Goal: Task Accomplishment & Management: Manage account settings

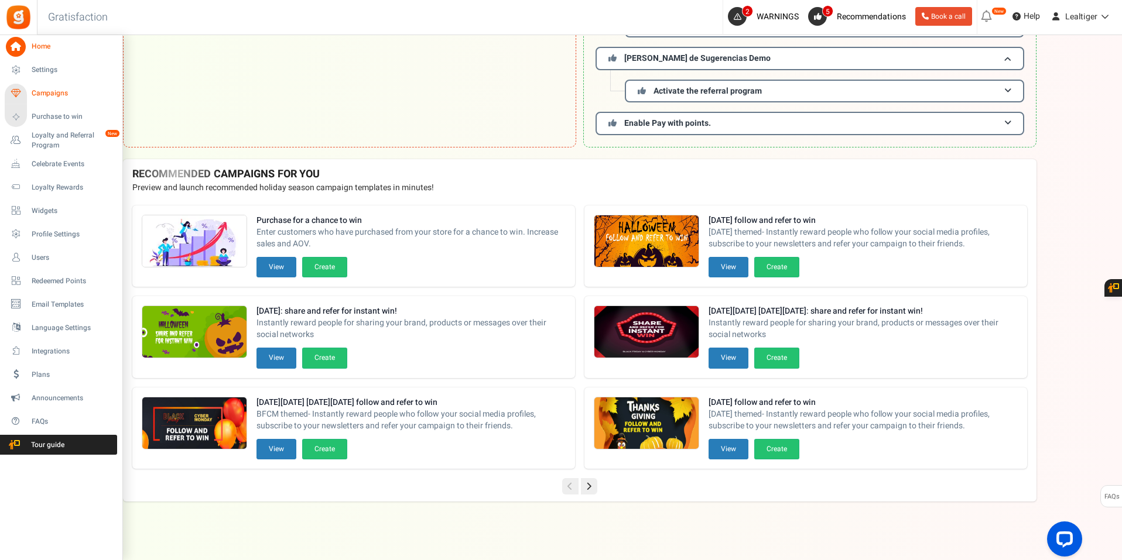
click at [45, 92] on span "Campaigns" at bounding box center [73, 93] width 82 height 10
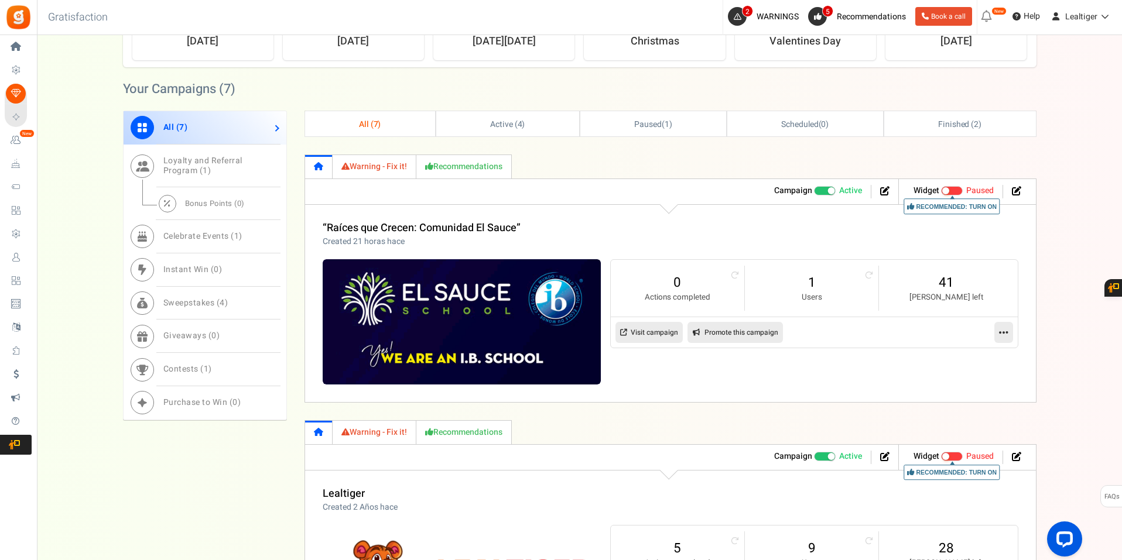
scroll to position [761, 0]
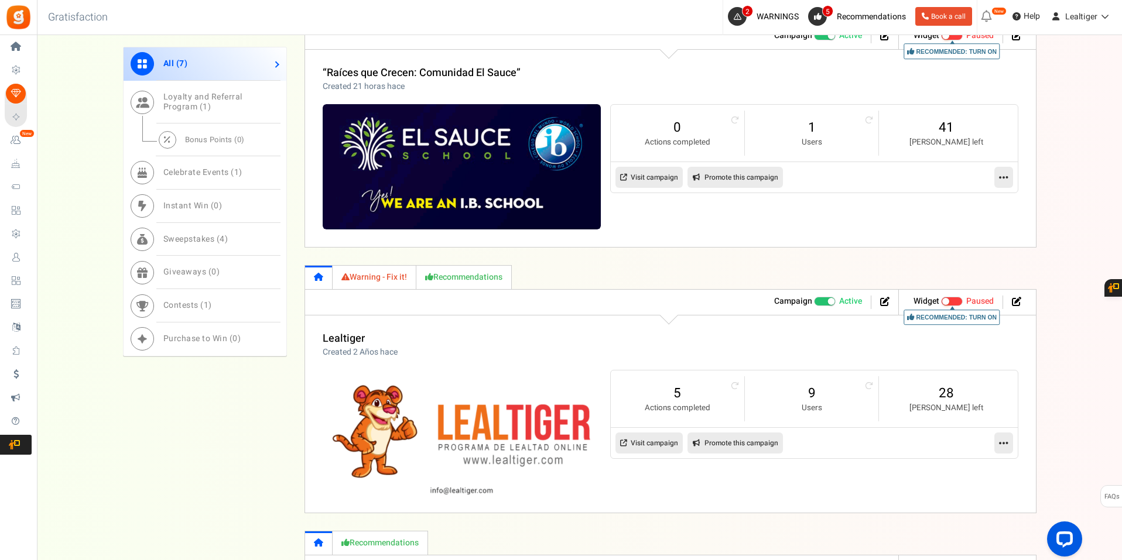
click at [1005, 177] on icon at bounding box center [1003, 177] width 9 height 11
click at [958, 200] on link "Edit" at bounding box center [966, 206] width 87 height 22
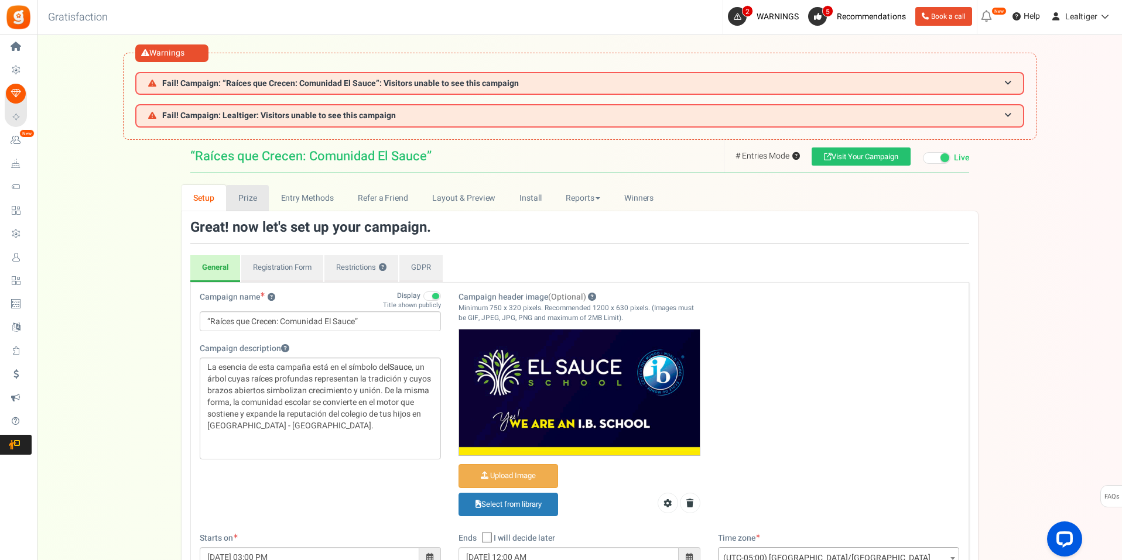
click at [239, 197] on link "Prize" at bounding box center [247, 198] width 43 height 26
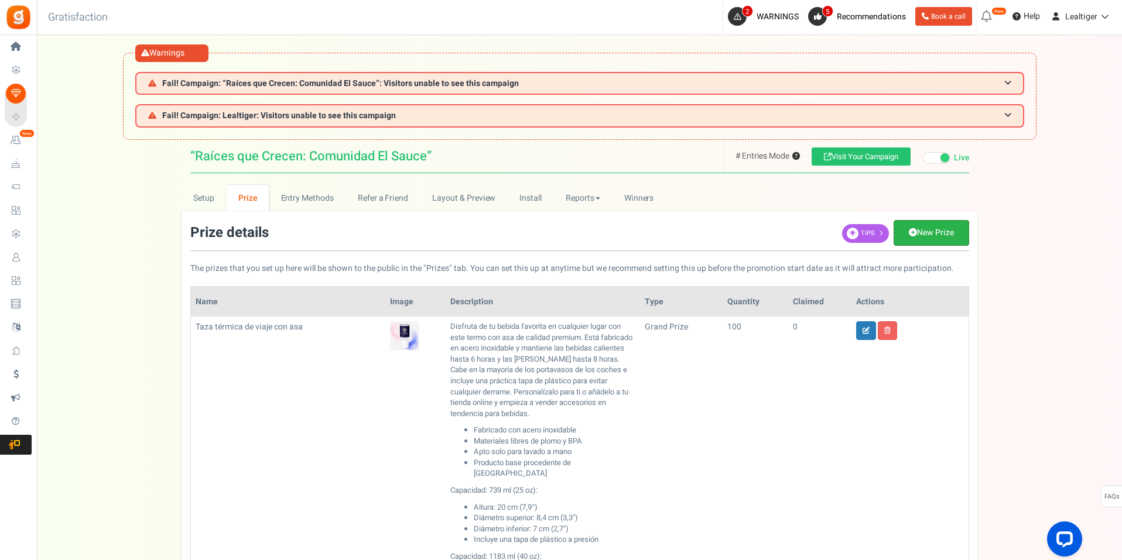
click at [934, 228] on link "New Prize" at bounding box center [931, 233] width 76 height 26
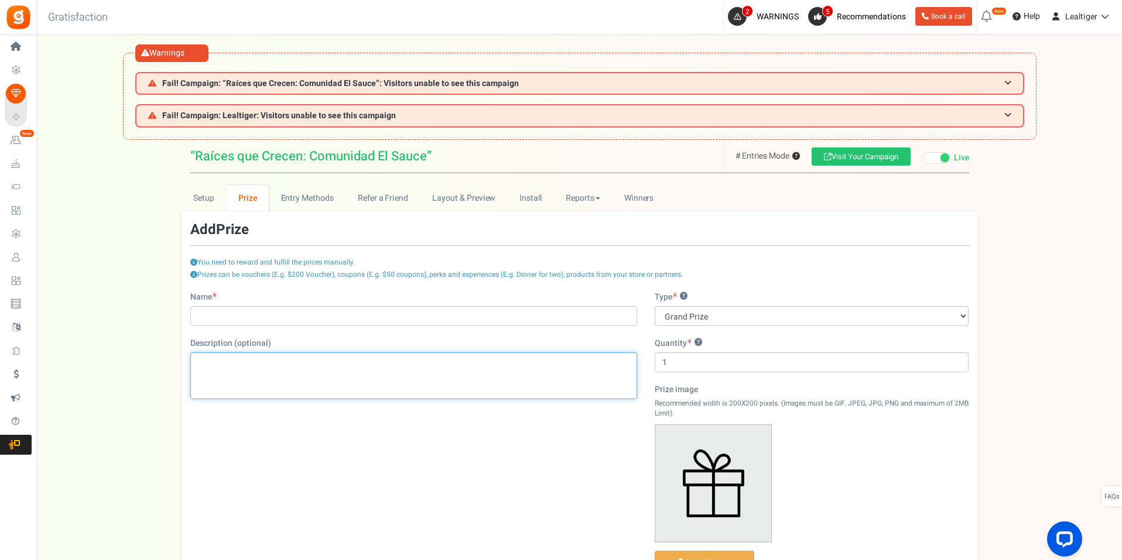
click at [310, 361] on p "Editor de Texto Enriquecido, prize_description" at bounding box center [413, 362] width 431 height 12
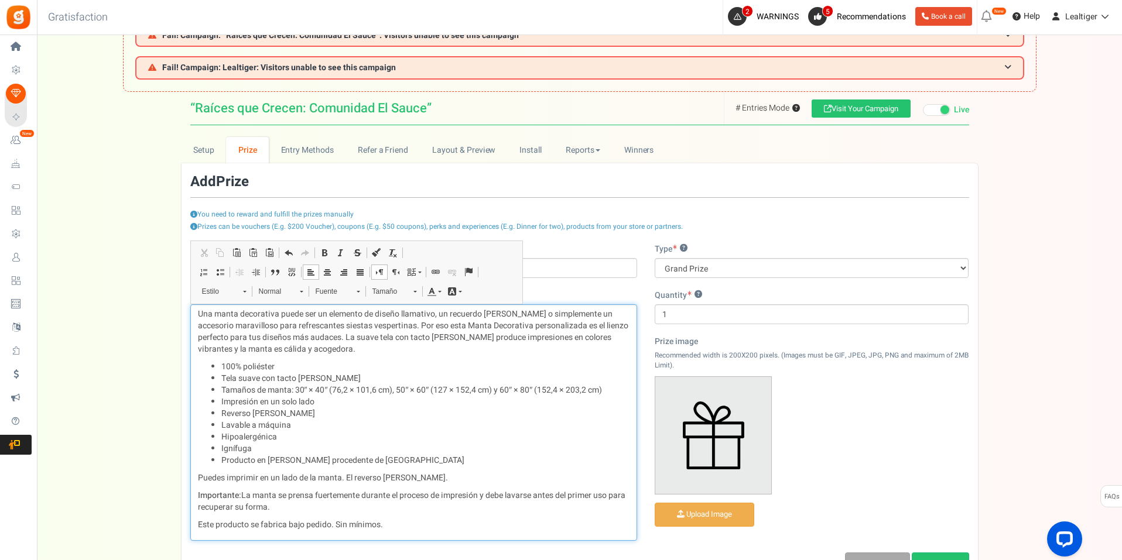
scroll to position [35, 0]
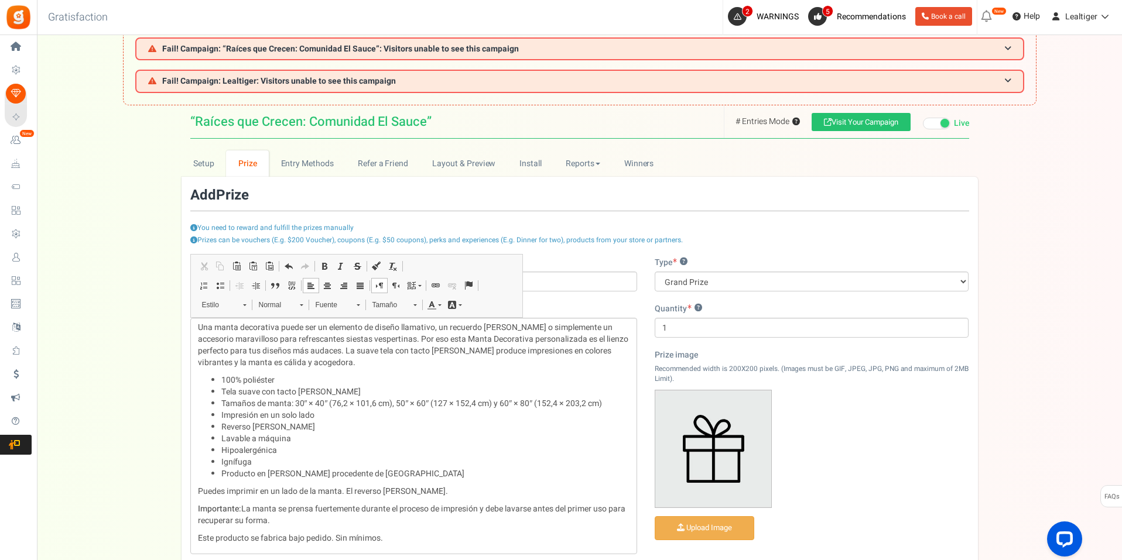
click at [613, 297] on div "Name Description (optional) Una manta decorativa puede ser un elemento de diseñ…" at bounding box center [413, 411] width 464 height 309
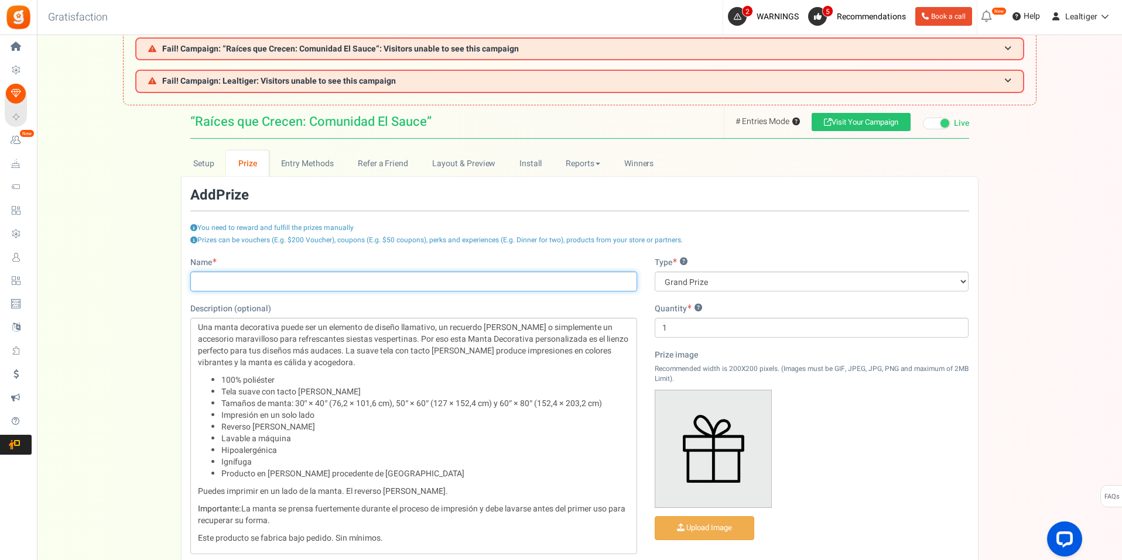
click at [322, 279] on input "Name" at bounding box center [413, 282] width 447 height 20
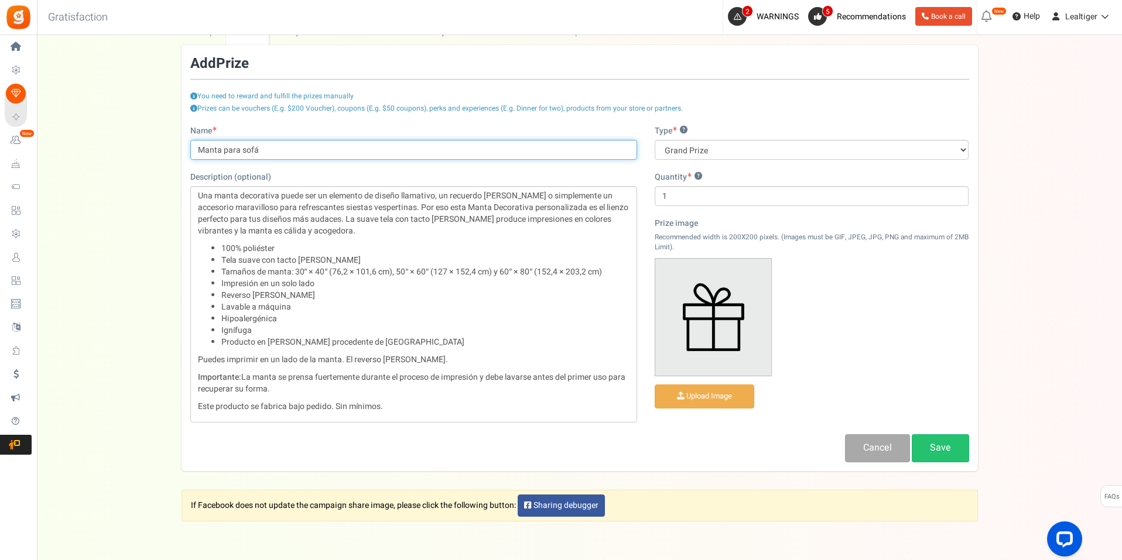
scroll to position [210, 0]
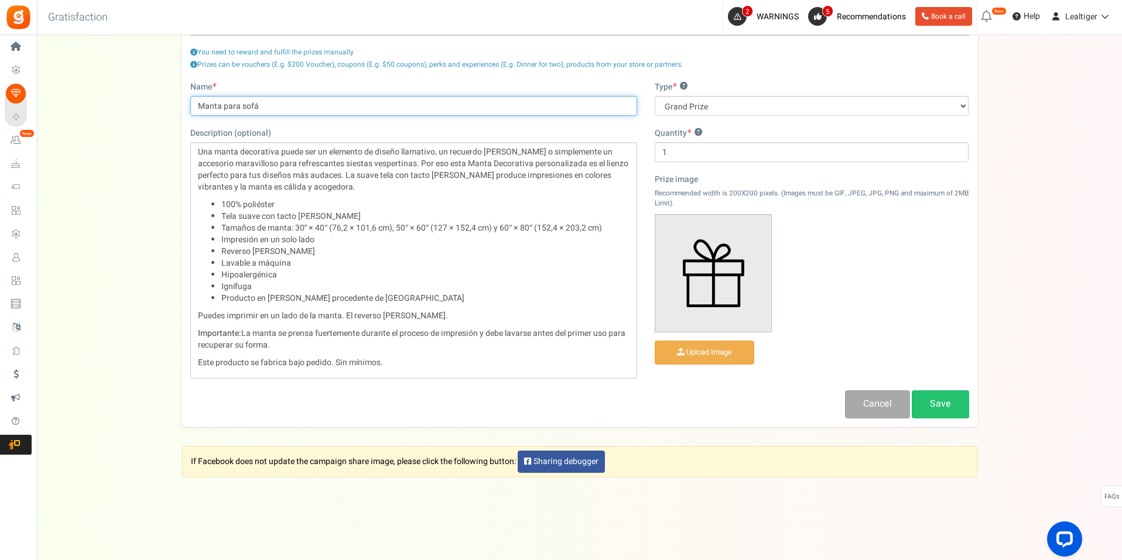
type input "Manta para sofá"
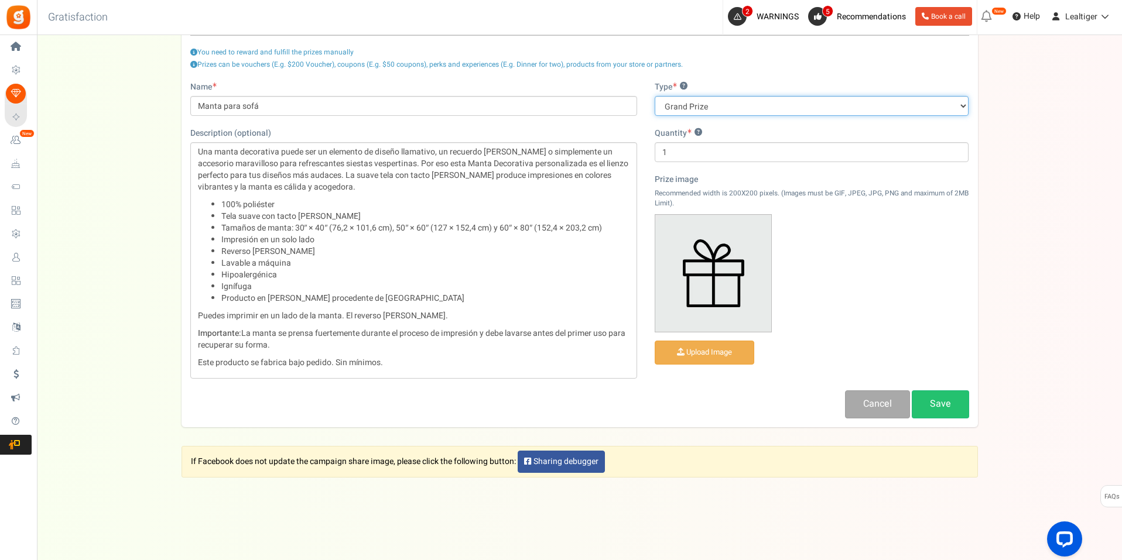
click at [817, 108] on select "Grand Prize Daily Prize Weekly Prize Monthly Prize" at bounding box center [811, 106] width 314 height 20
click at [753, 157] on input "1" at bounding box center [811, 152] width 314 height 20
type input "10"
click at [732, 355] on input "file" at bounding box center [704, 352] width 98 height 23
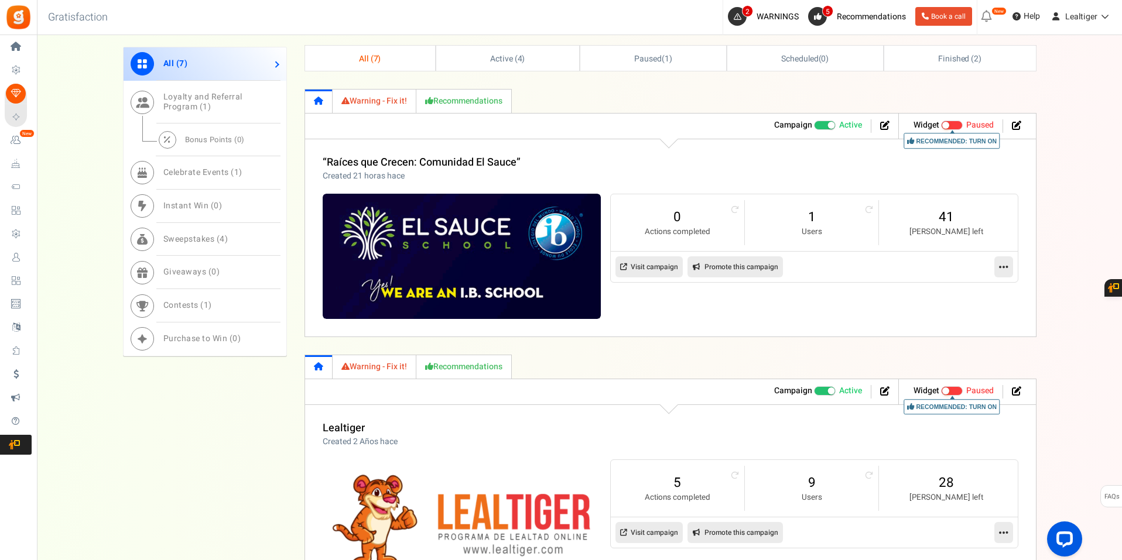
scroll to position [702, 0]
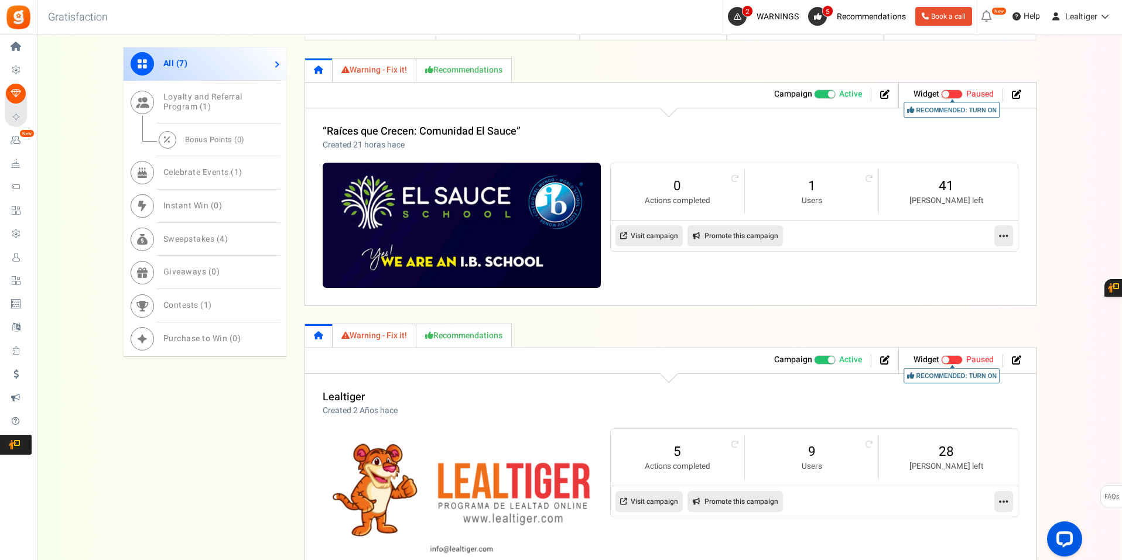
click at [1005, 230] on link at bounding box center [1003, 235] width 19 height 21
click at [971, 265] on link "Edit" at bounding box center [966, 264] width 87 height 22
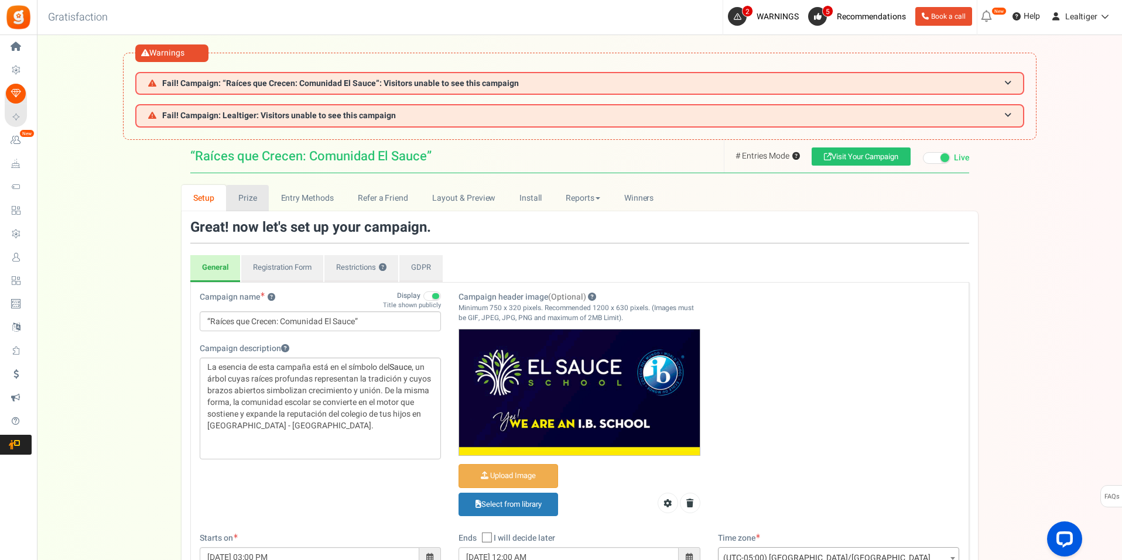
click at [255, 200] on link "Prize" at bounding box center [247, 198] width 43 height 26
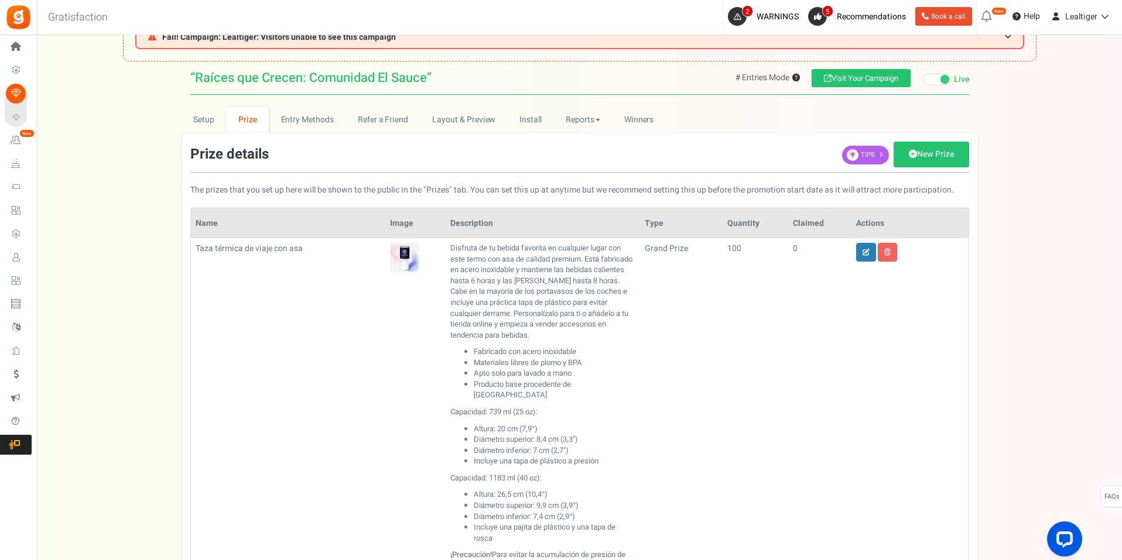
scroll to position [4, 0]
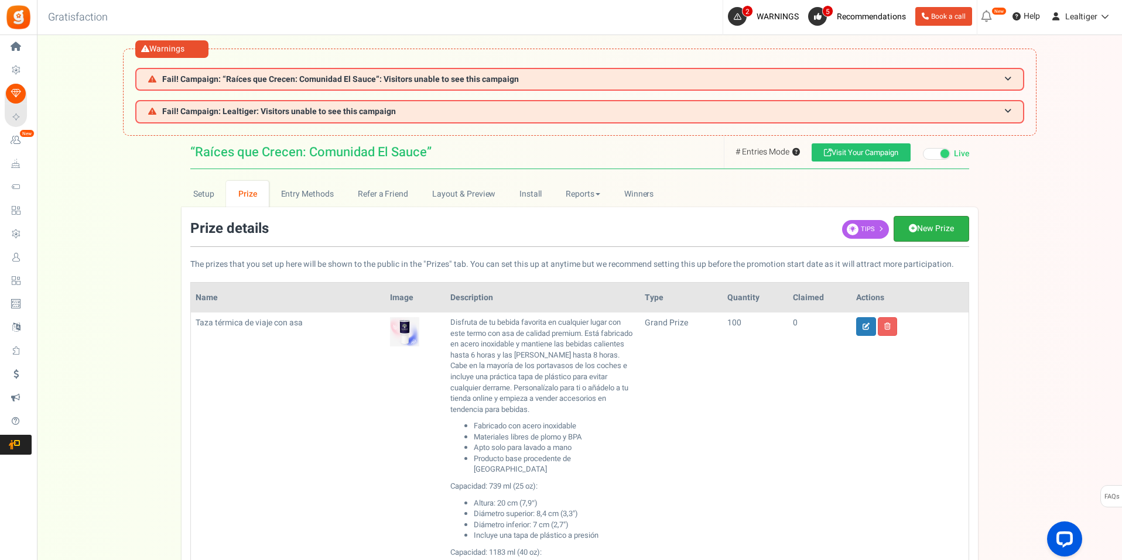
click at [925, 224] on link "New Prize" at bounding box center [931, 229] width 76 height 26
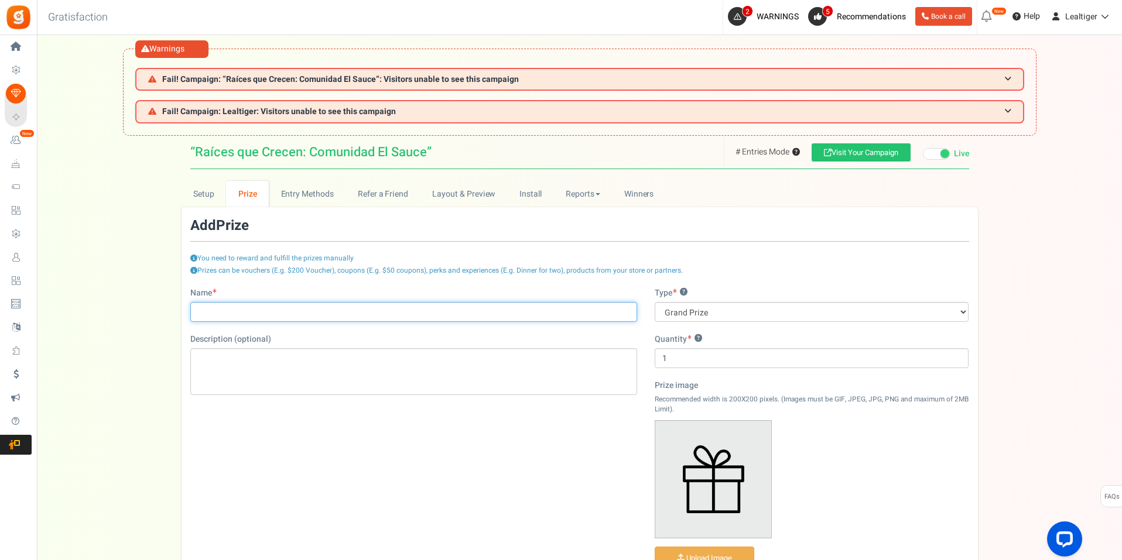
click at [430, 306] on input "Name" at bounding box center [413, 312] width 447 height 20
paste input "Throw Blanket"
click at [430, 306] on input "Throw Blanket" at bounding box center [413, 312] width 447 height 20
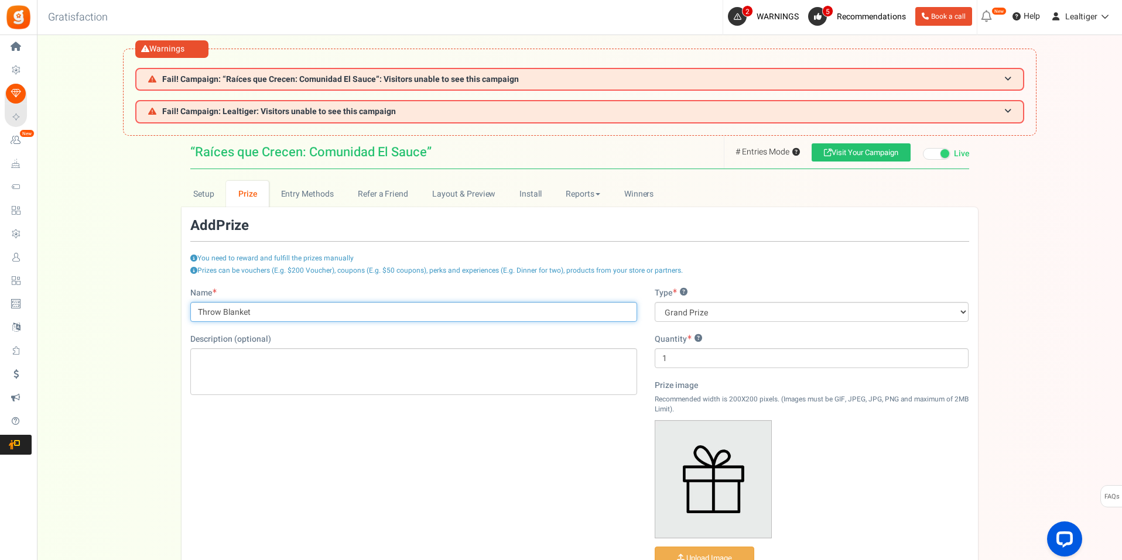
paste input "text"
type input "T"
type input "Manta para sofá"
click at [548, 228] on h3 "Add Edit Prize" at bounding box center [579, 225] width 779 height 15
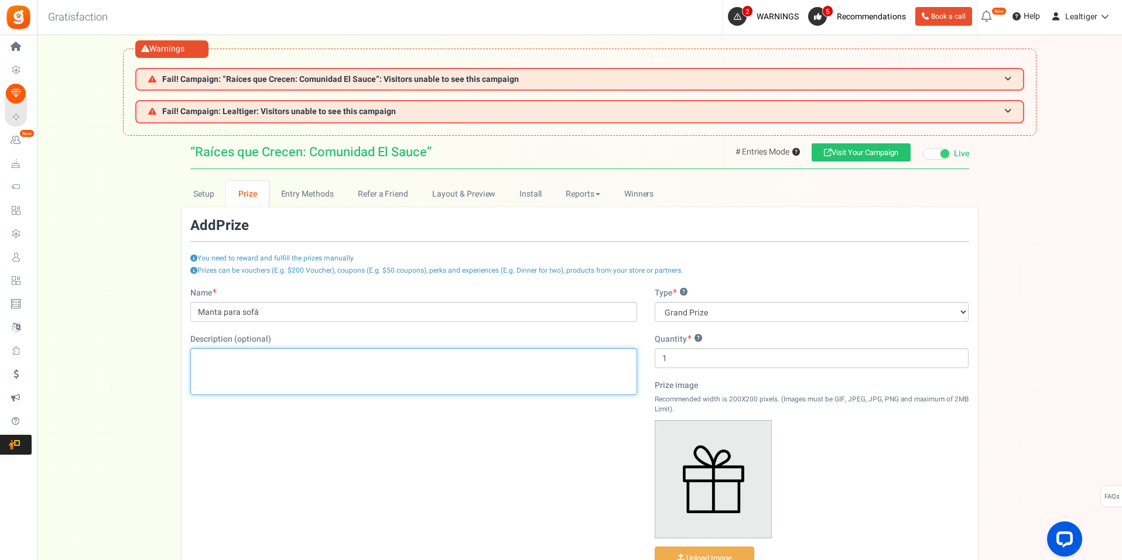
click at [437, 364] on p "Editor de Texto Enriquecido, prize_description" at bounding box center [413, 358] width 431 height 12
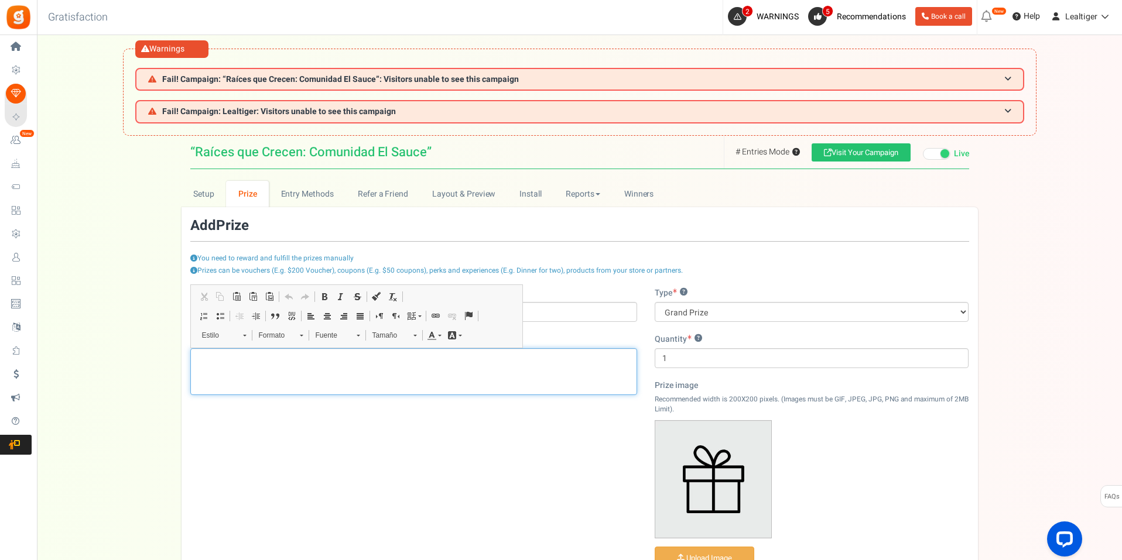
click at [437, 364] on p "Editor de Texto Enriquecido, prize_description" at bounding box center [413, 358] width 431 height 12
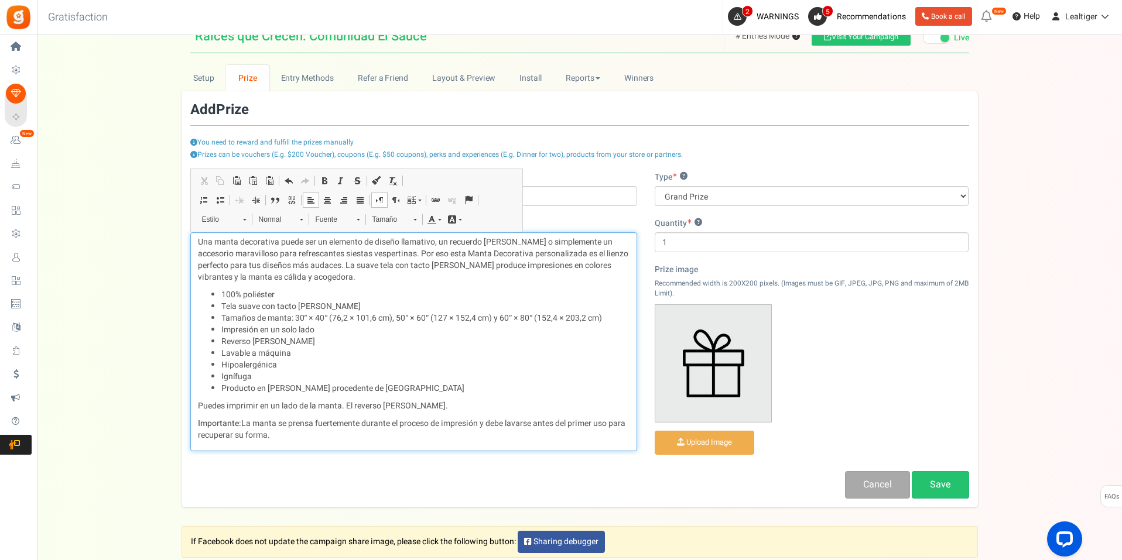
scroll to position [121, 0]
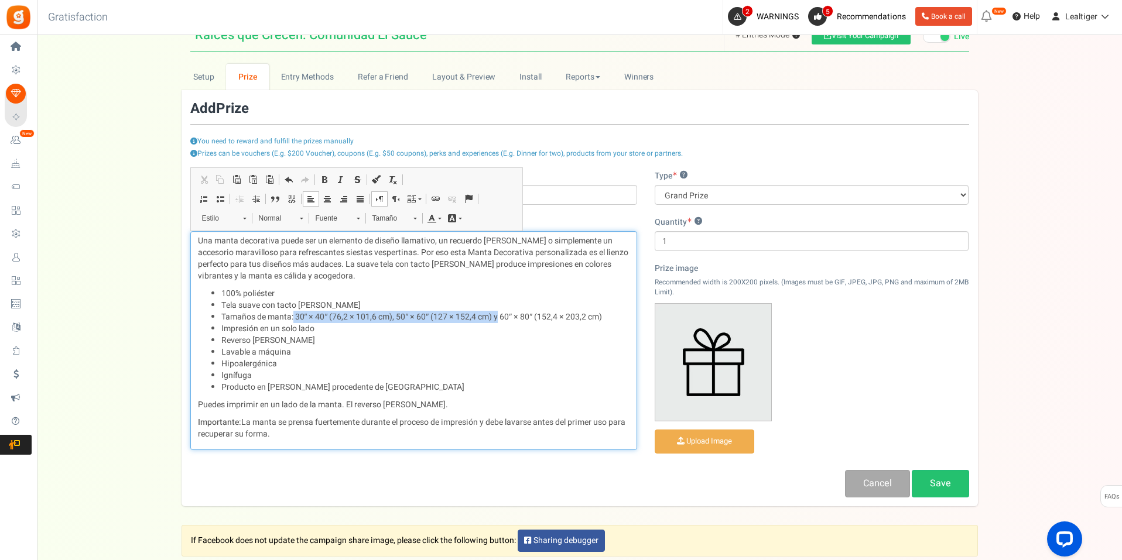
drag, startPoint x: 294, startPoint y: 318, endPoint x: 499, endPoint y: 315, distance: 205.5
click at [499, 315] on li "Tamaños de manta: 30″ × 40″ (76,2 × 101,6 cm), 50″ × 60″ (127 × 152,4 cm) y 60″…" at bounding box center [425, 317] width 408 height 12
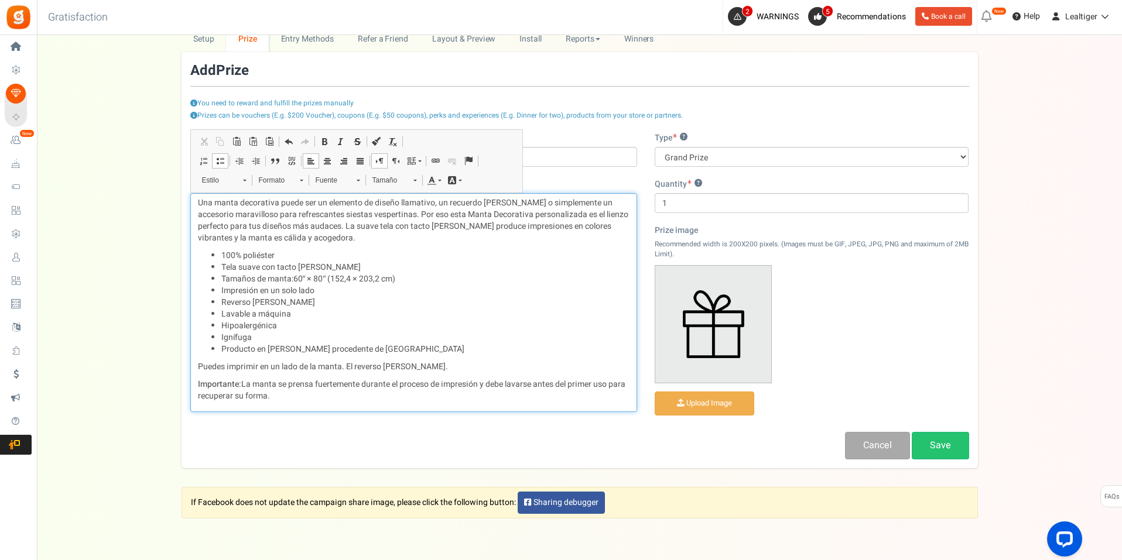
scroll to position [180, 0]
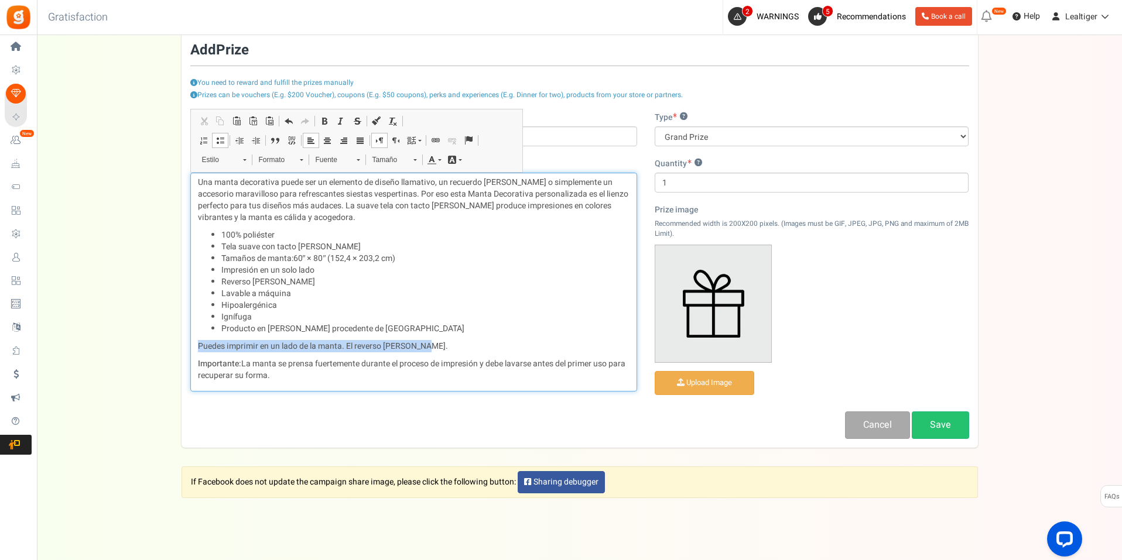
drag, startPoint x: 437, startPoint y: 340, endPoint x: 190, endPoint y: 344, distance: 247.6
click at [190, 344] on div "Una manta decorativa puede ser un elemento de diseño llamativo, un recuerdo [PE…" at bounding box center [413, 282] width 447 height 219
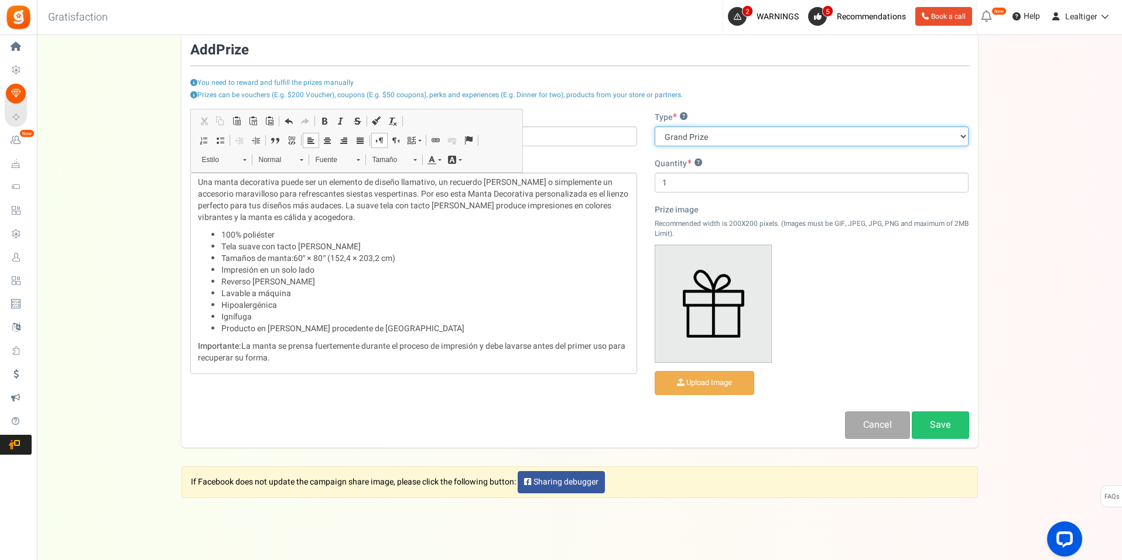
click at [857, 132] on select "Grand Prize Daily Prize Weekly Prize Monthly Prize" at bounding box center [811, 136] width 314 height 20
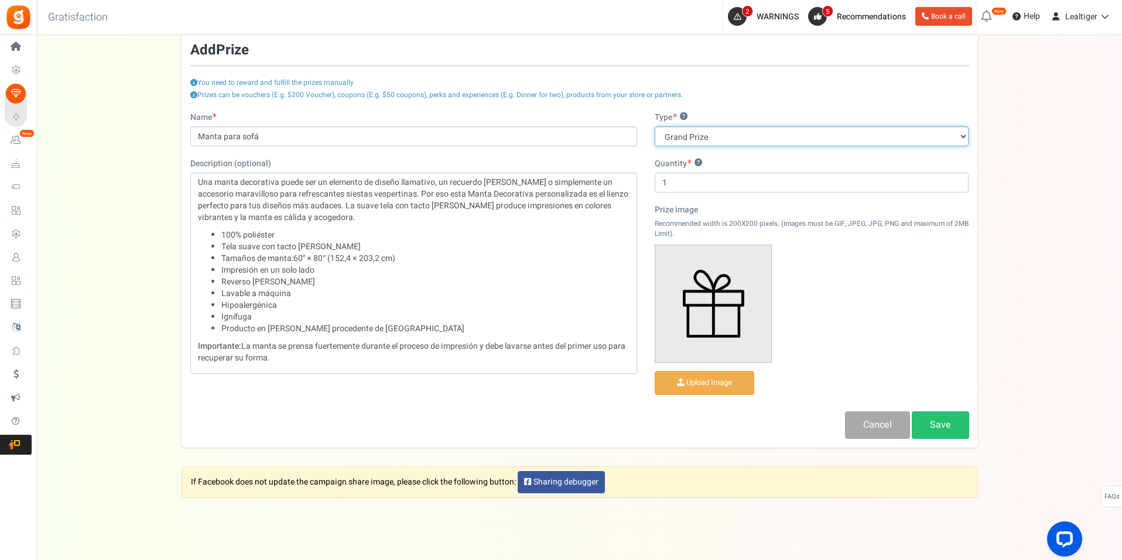
click at [654, 126] on select "Grand Prize Daily Prize Weekly Prize Monthly Prize" at bounding box center [811, 136] width 314 height 20
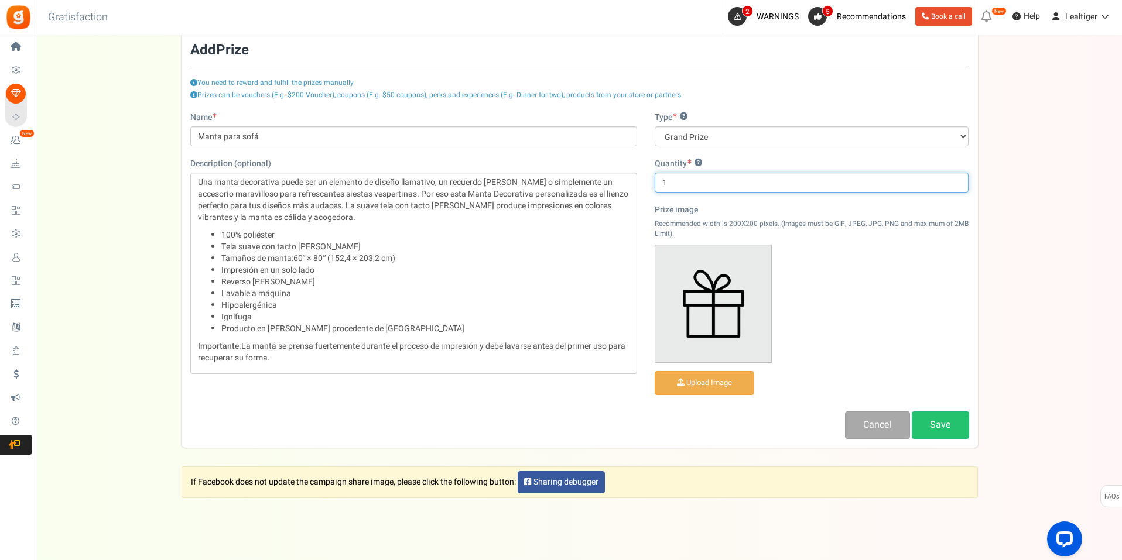
click at [747, 181] on input "1" at bounding box center [811, 183] width 314 height 20
type input "10"
click at [959, 151] on div "Type ? Grand Prize Daily Prize Weekly Prize Monthly Prize Quantity ? 10 Prize i…" at bounding box center [812, 262] width 332 height 300
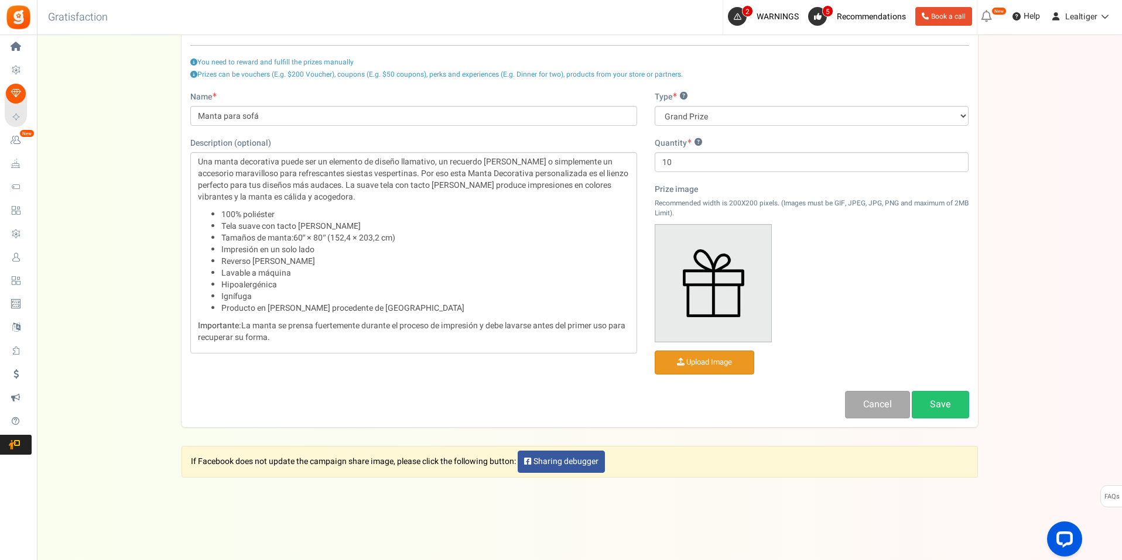
click at [709, 362] on input "file" at bounding box center [704, 362] width 98 height 23
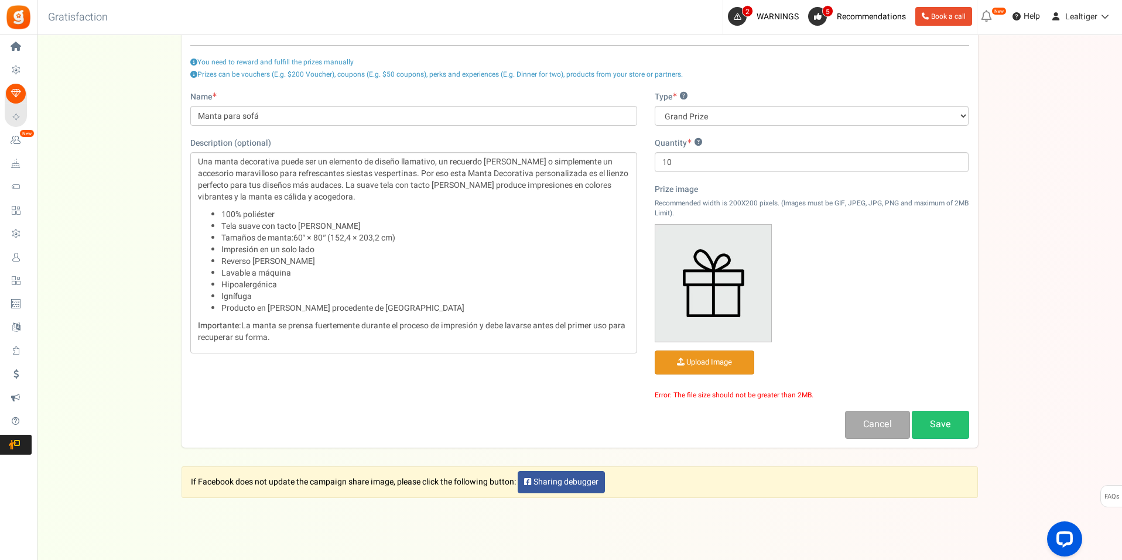
click at [716, 366] on input "file" at bounding box center [704, 362] width 98 height 23
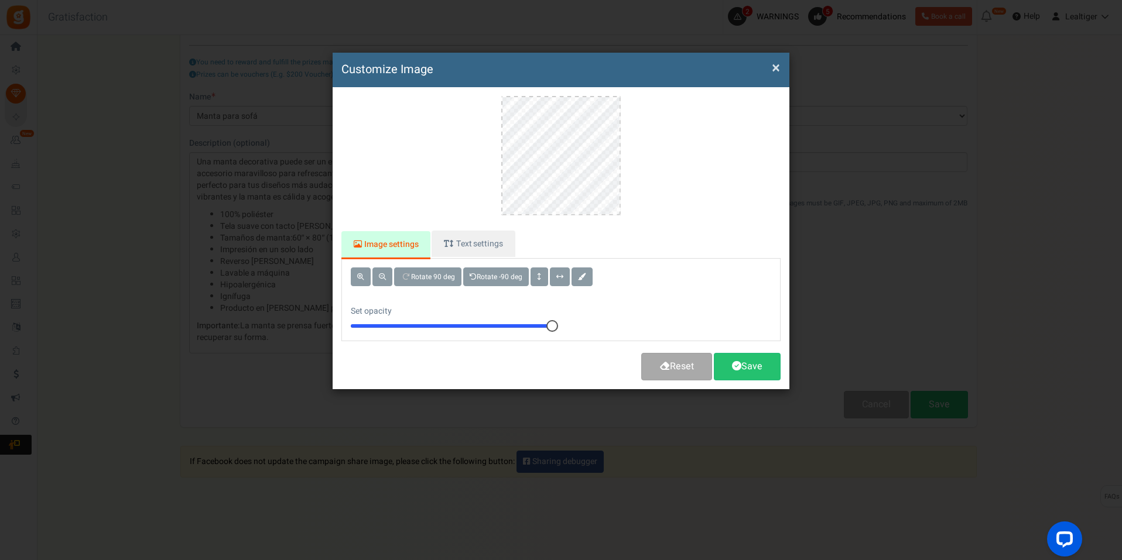
scroll to position [0, 0]
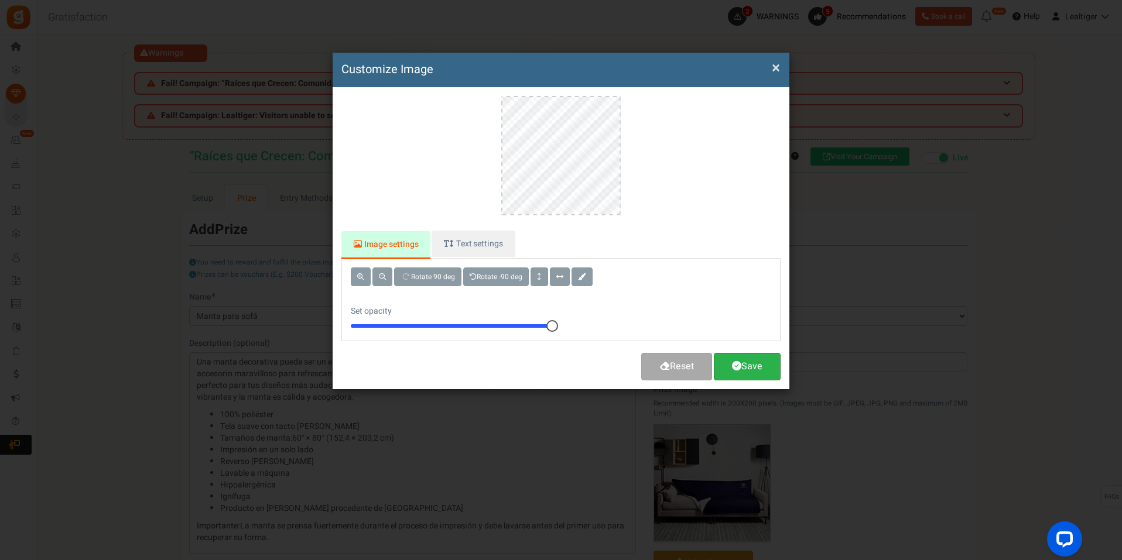
click at [752, 372] on link "Save" at bounding box center [747, 367] width 67 height 28
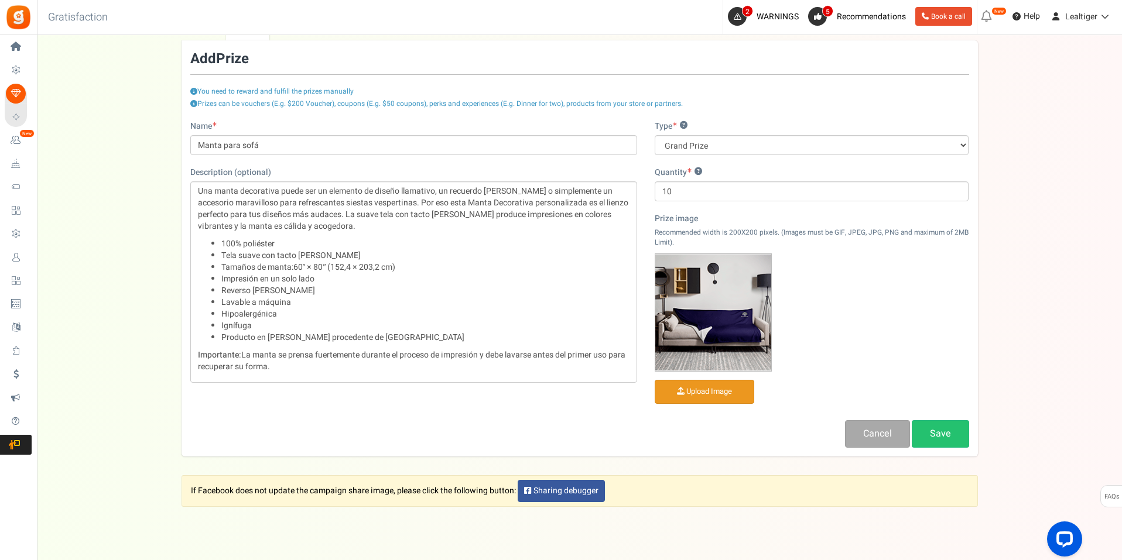
scroll to position [200, 0]
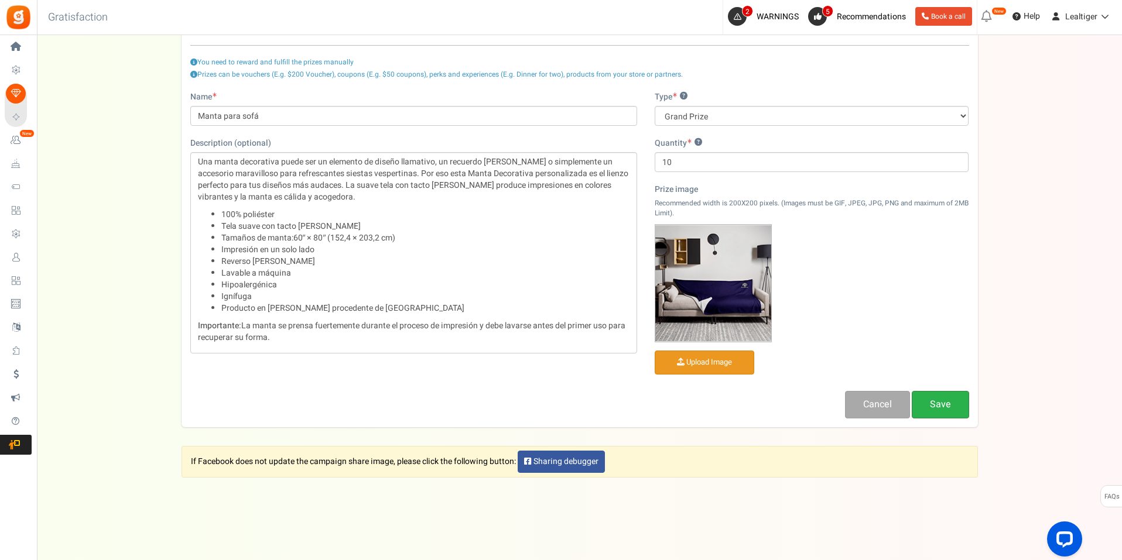
click at [958, 407] on link "Save" at bounding box center [939, 405] width 57 height 28
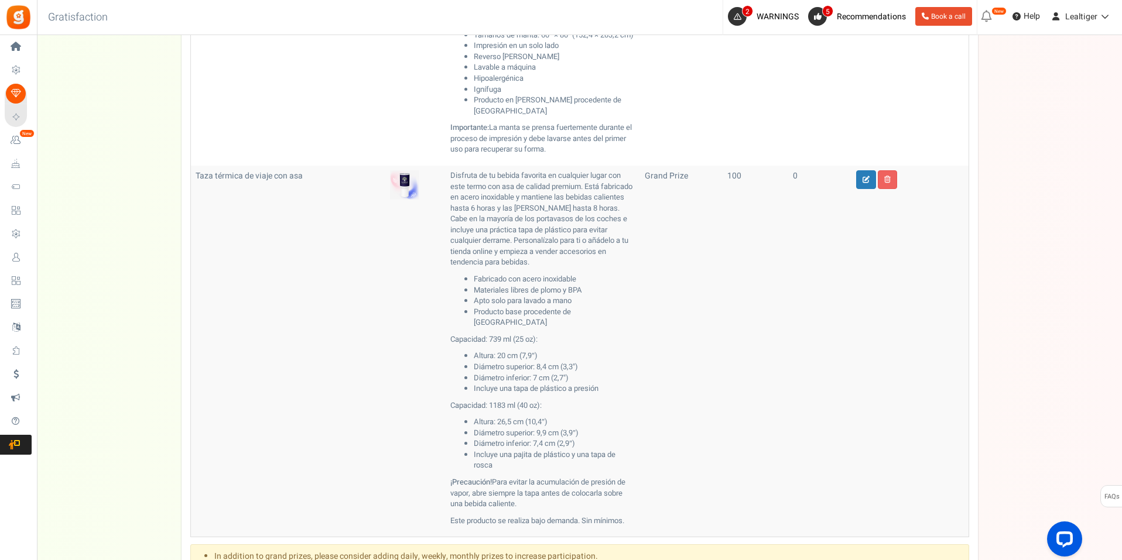
scroll to position [434, 0]
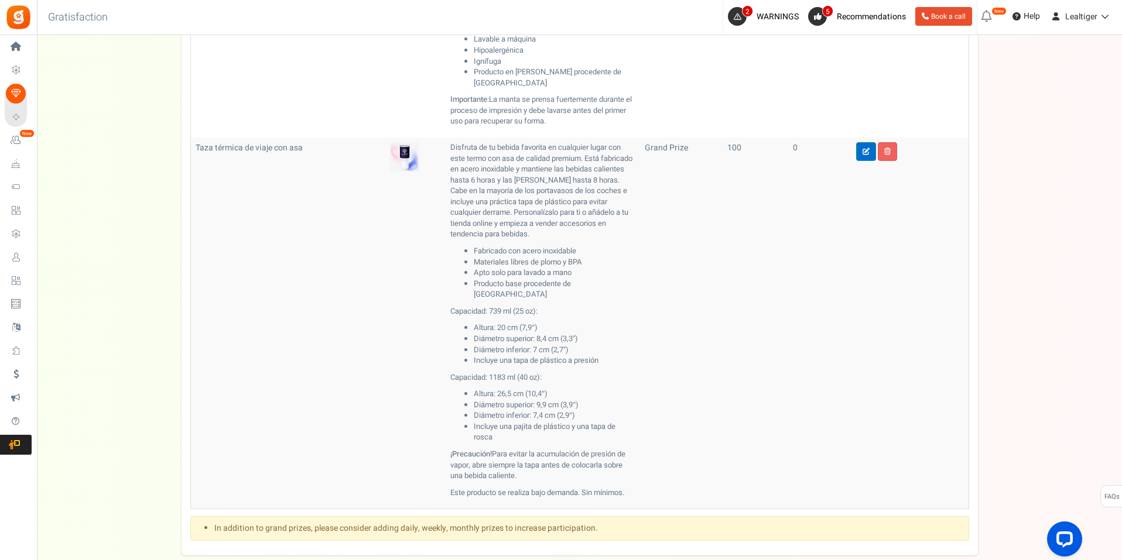
click at [863, 149] on icon at bounding box center [865, 151] width 7 height 7
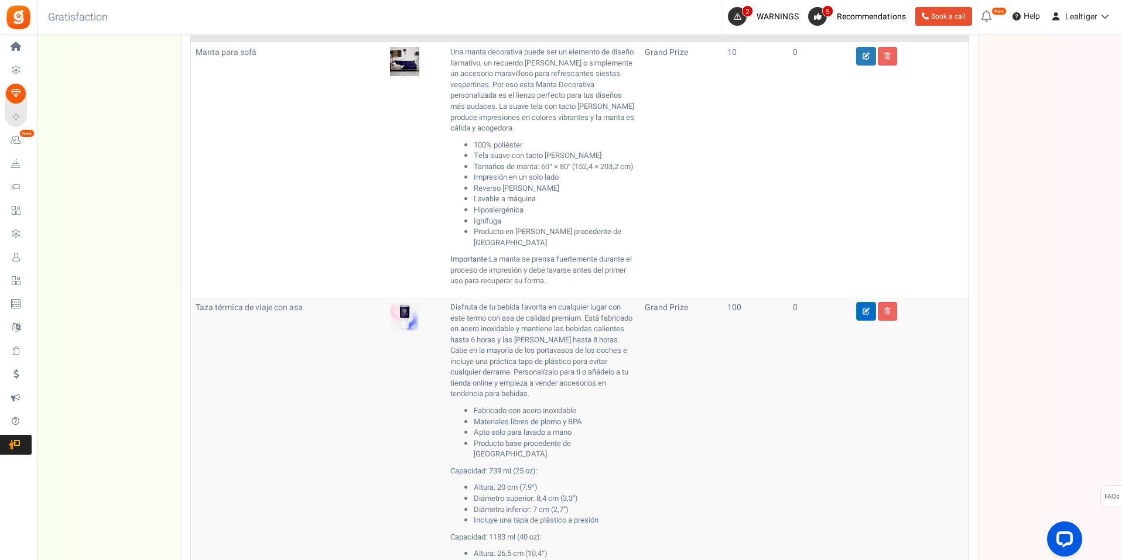
type input "Taza térmica de viaje con asa"
type input "100"
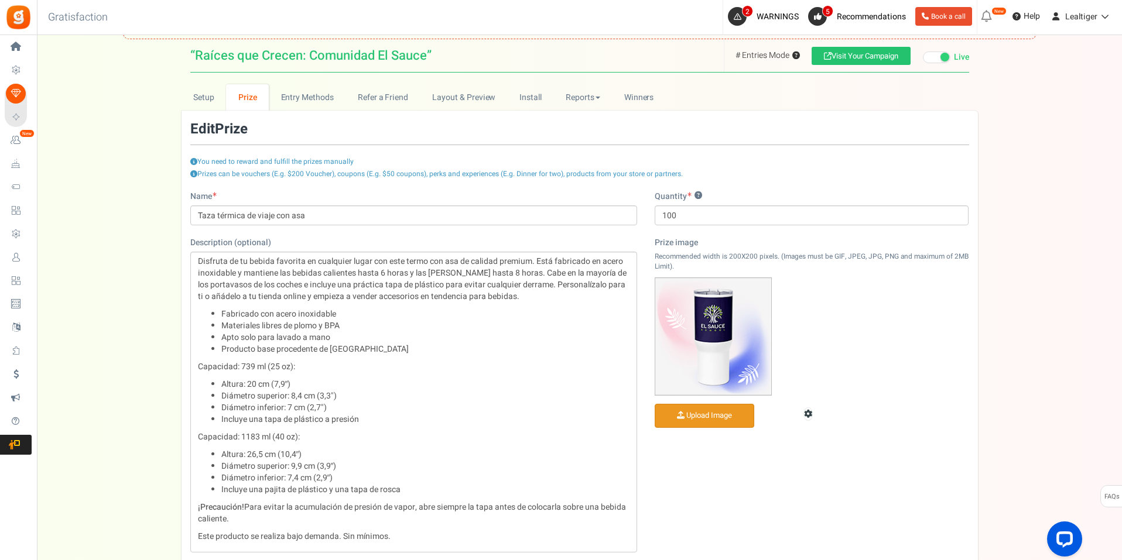
scroll to position [99, 0]
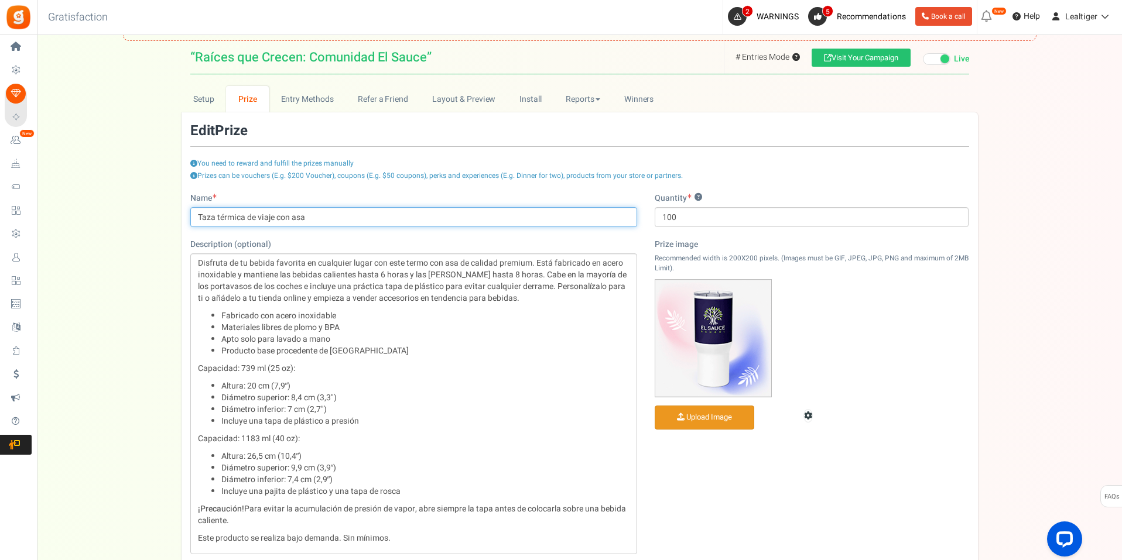
drag, startPoint x: 244, startPoint y: 216, endPoint x: 191, endPoint y: 216, distance: 52.7
click at [191, 216] on input "Taza térmica de viaje con asa" at bounding box center [413, 217] width 447 height 20
type input "Termo de agua o café"
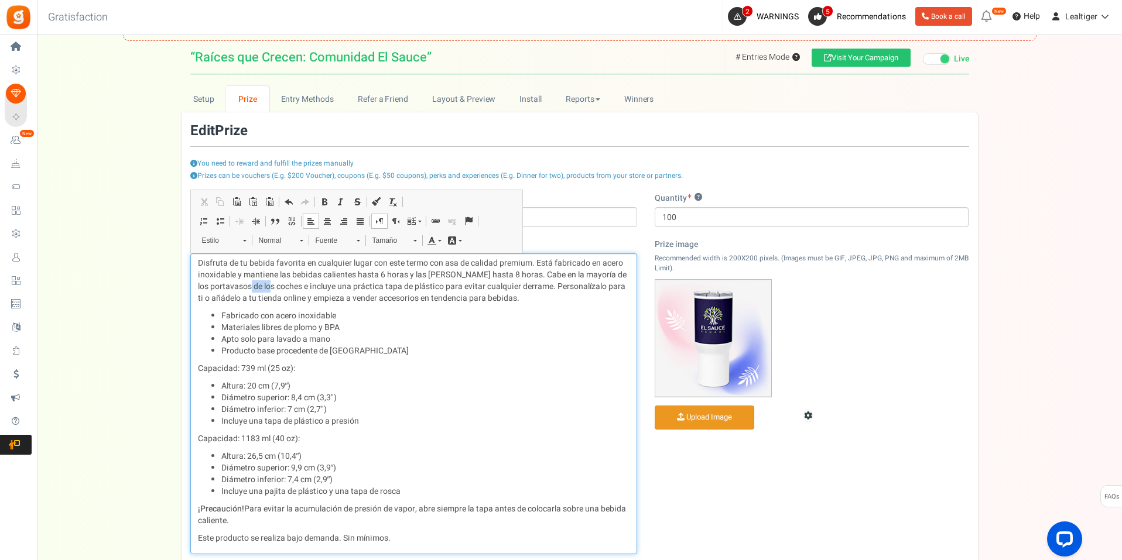
drag, startPoint x: 269, startPoint y: 288, endPoint x: 290, endPoint y: 286, distance: 21.8
click at [290, 286] on p "Disfruta de tu bebida favorita en cualquier lugar con este termo con asa de cal…" at bounding box center [413, 281] width 431 height 47
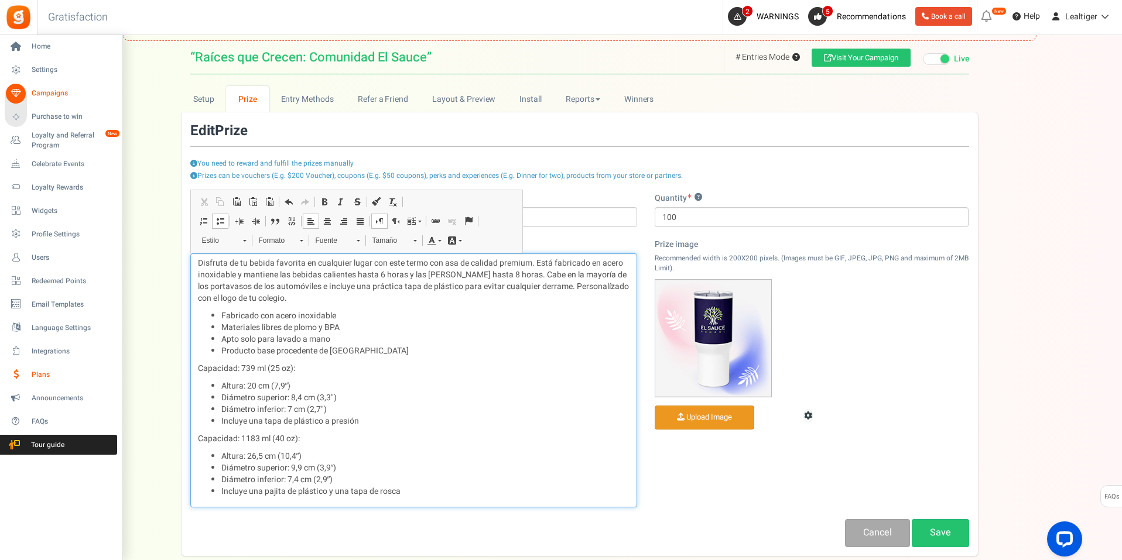
scroll to position [0, 0]
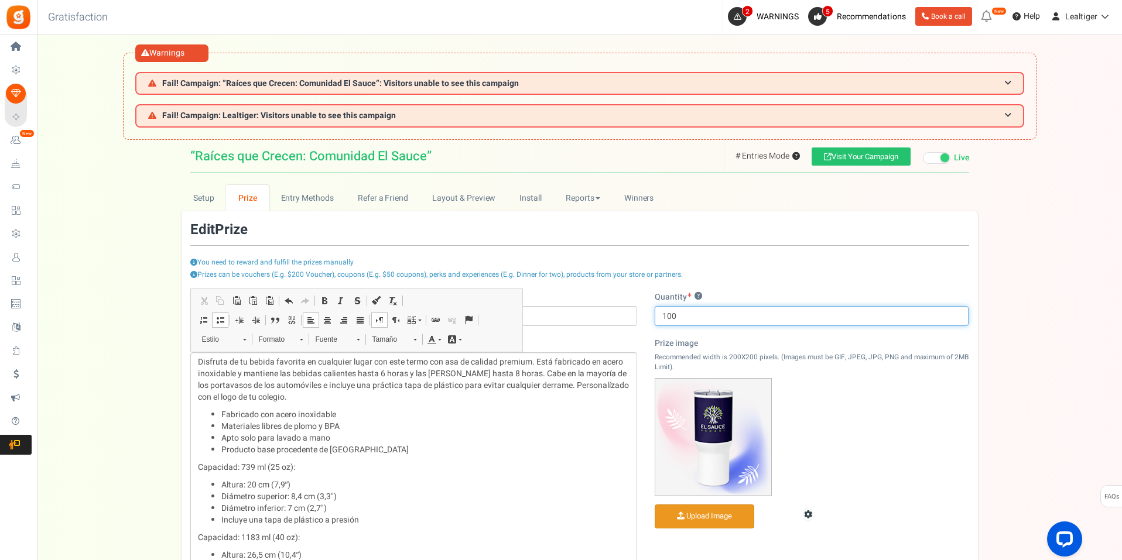
click at [736, 319] on input "100" at bounding box center [811, 316] width 314 height 20
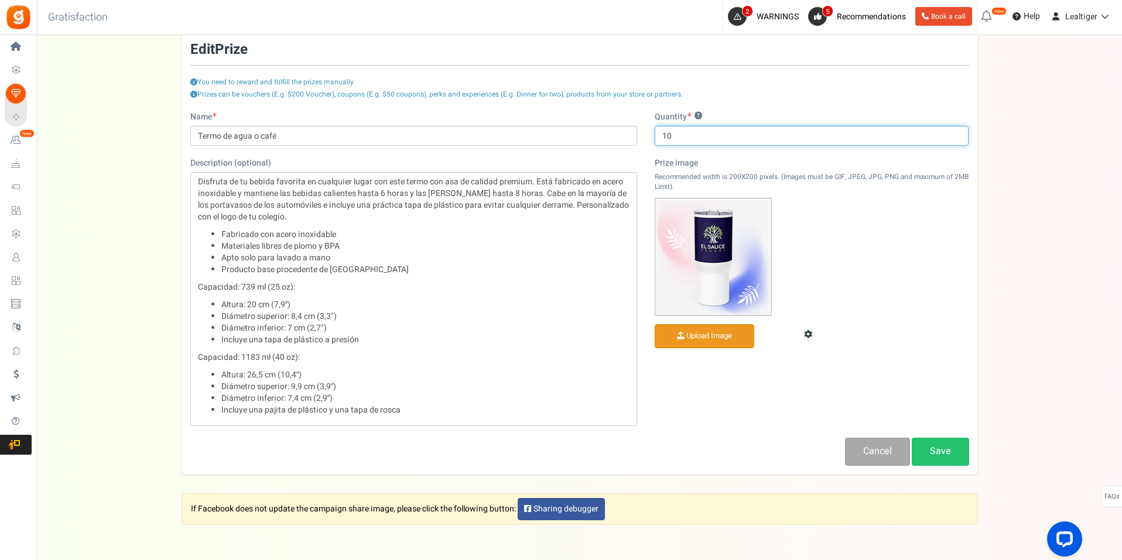
scroll to position [228, 0]
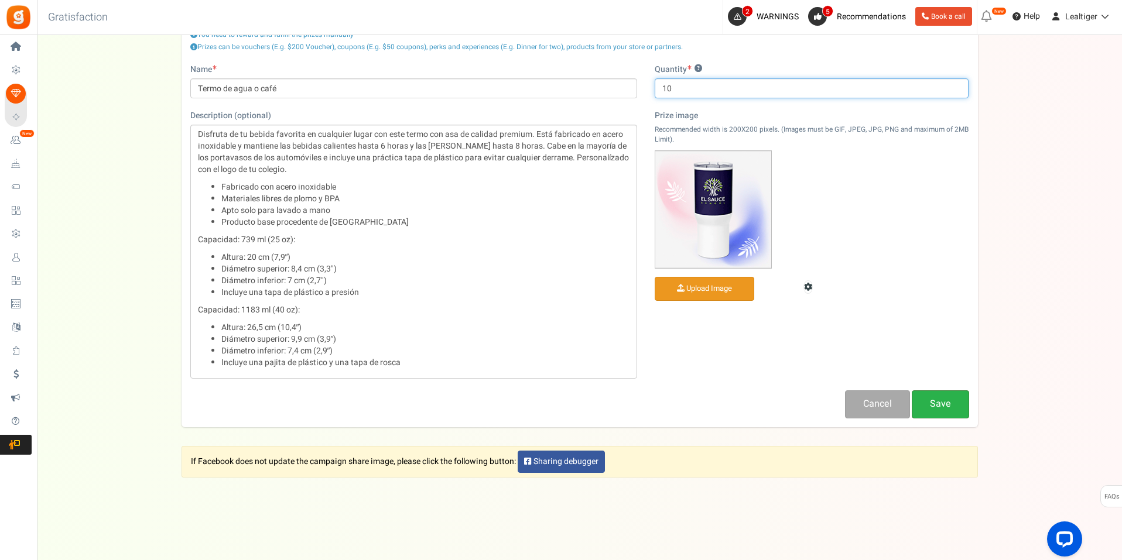
type input "10"
click at [952, 403] on link "Save" at bounding box center [939, 404] width 57 height 28
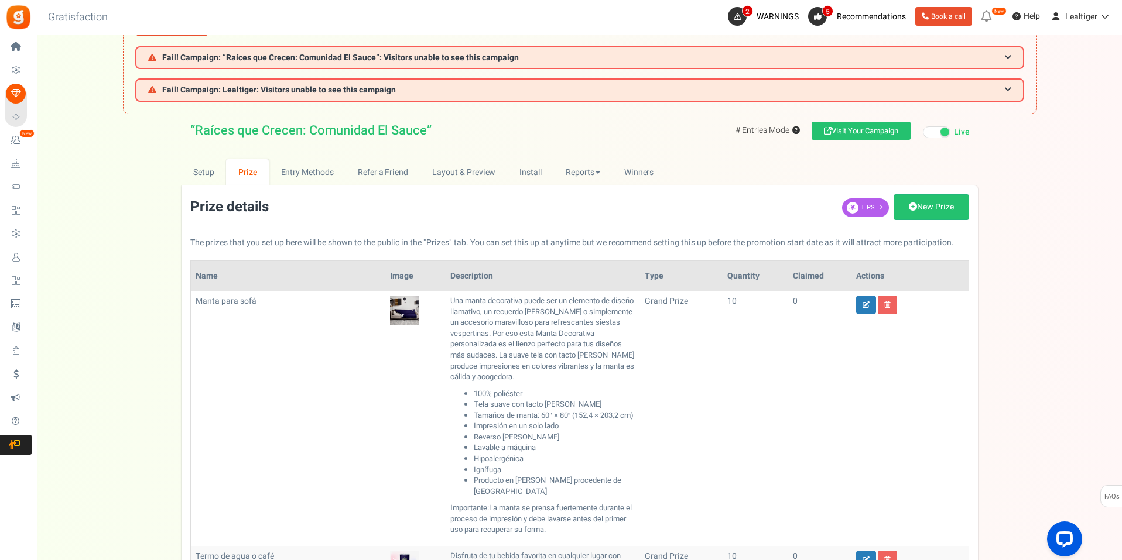
scroll to position [18, 0]
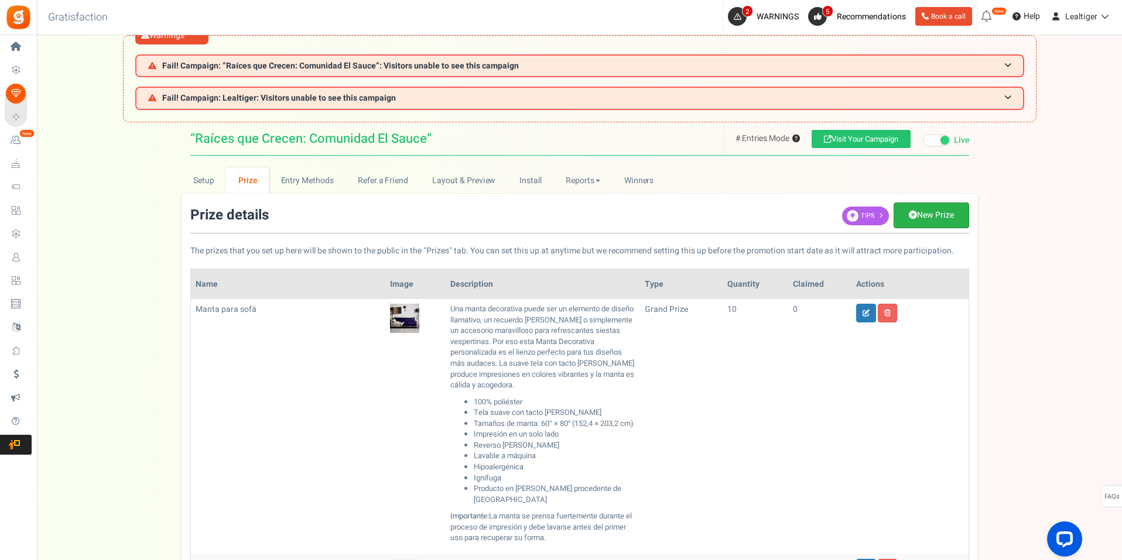
click at [947, 217] on link "New Prize" at bounding box center [931, 216] width 76 height 26
type input "1"
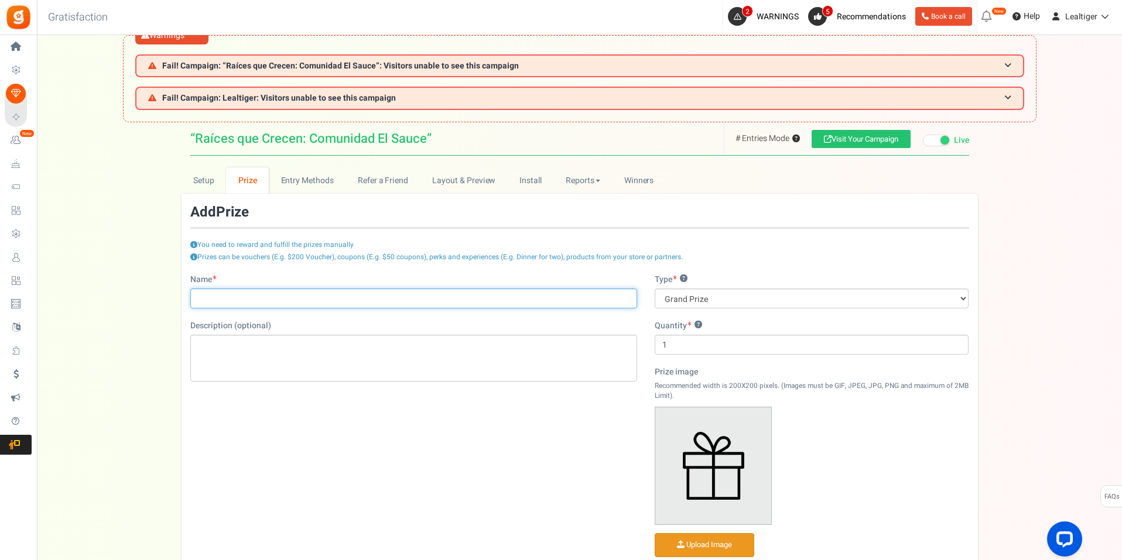
click at [431, 301] on input "Name" at bounding box center [413, 299] width 447 height 20
type input "Camiseta"
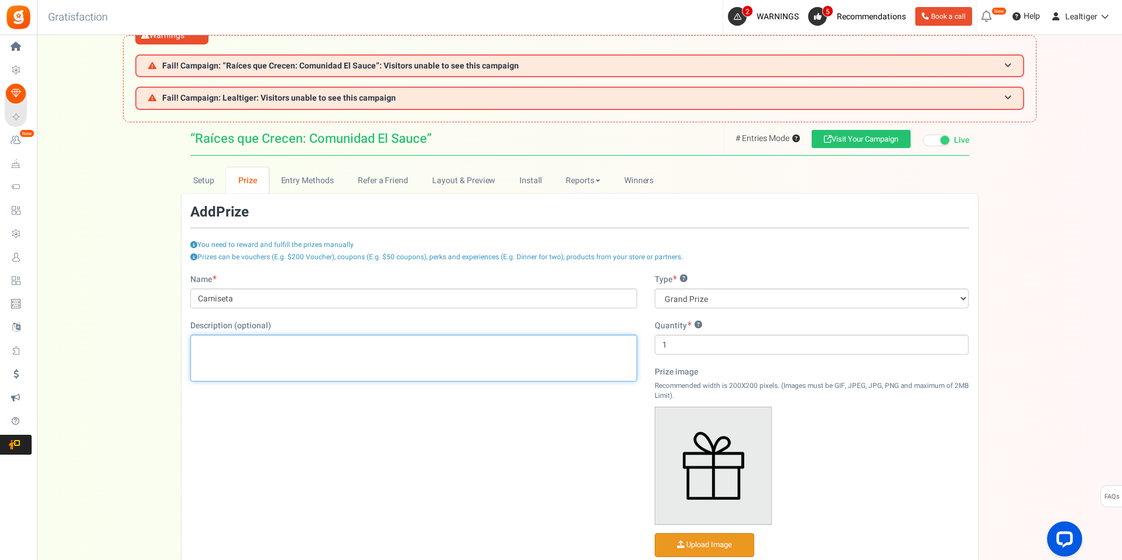
click at [390, 351] on div "Editor de Texto Enriquecido, prize_description" at bounding box center [413, 358] width 447 height 47
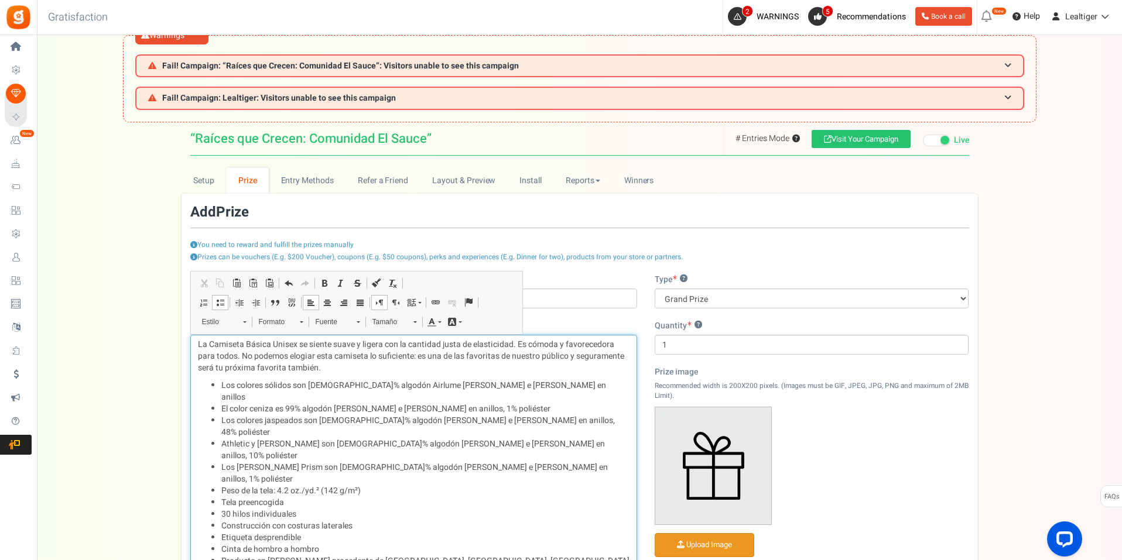
click at [464, 353] on p "La Camiseta Básica Unisex se siente suave y ligera con la cantidad justa de ela…" at bounding box center [413, 356] width 431 height 35
click at [537, 356] on p "La Camiseta Básica Unisex se siente suave y ligera con la cantidad justa de ela…" at bounding box center [413, 356] width 431 height 35
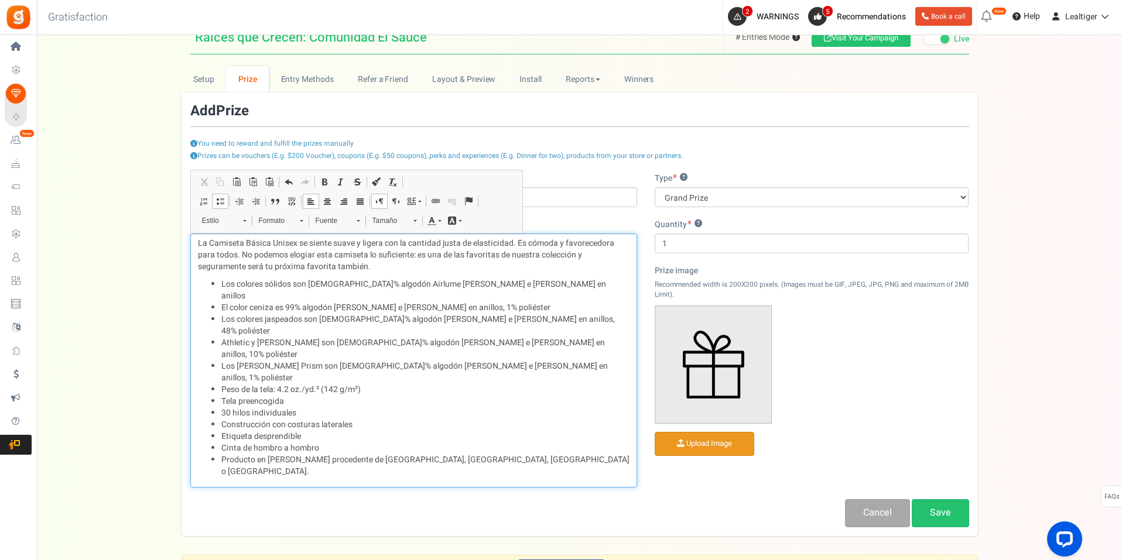
scroll to position [135, 0]
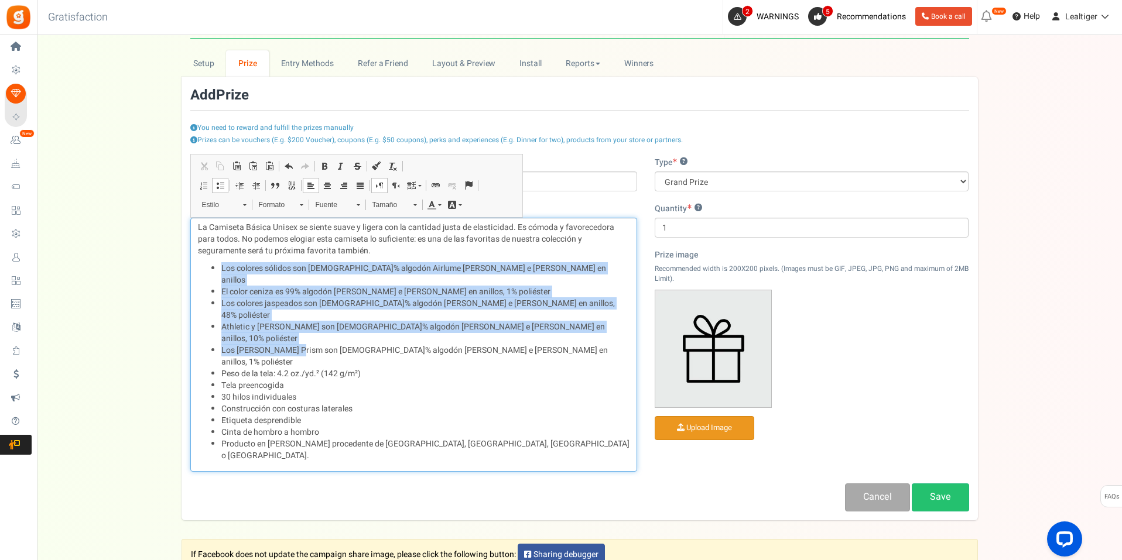
drag, startPoint x: 222, startPoint y: 266, endPoint x: 295, endPoint y: 312, distance: 86.6
click at [295, 312] on ul "Los colores sólidos son [DEMOGRAPHIC_DATA]% algodón Airlume [PERSON_NAME] e [PE…" at bounding box center [413, 362] width 431 height 199
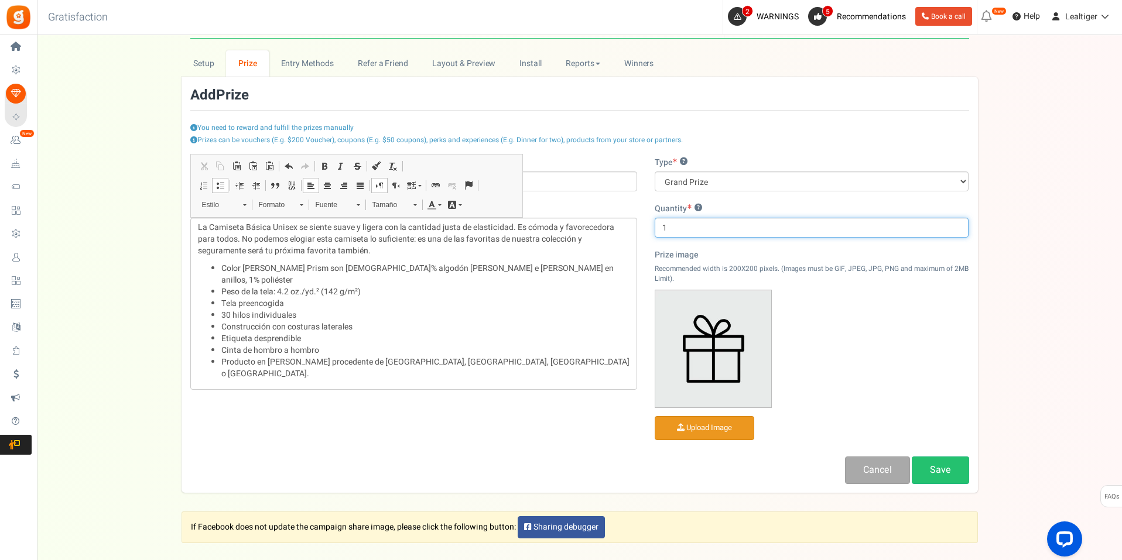
click at [711, 227] on input "1" at bounding box center [811, 228] width 314 height 20
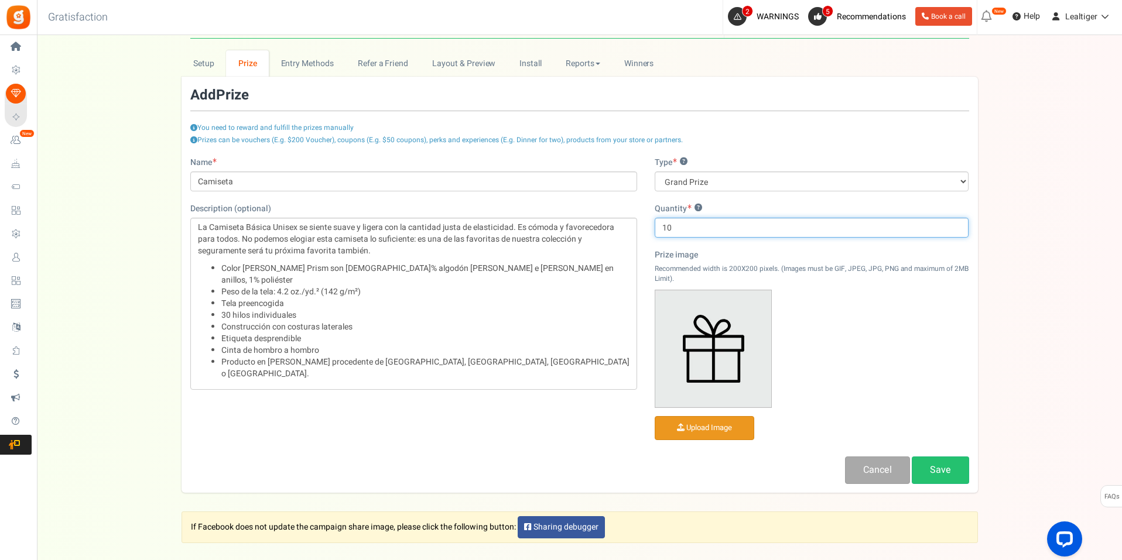
type input "10"
click at [546, 427] on div "Name Camiseta Description (optional) La Camiseta Básica Unisex se siente suave …" at bounding box center [579, 320] width 796 height 327
click at [745, 422] on input "file" at bounding box center [704, 428] width 98 height 23
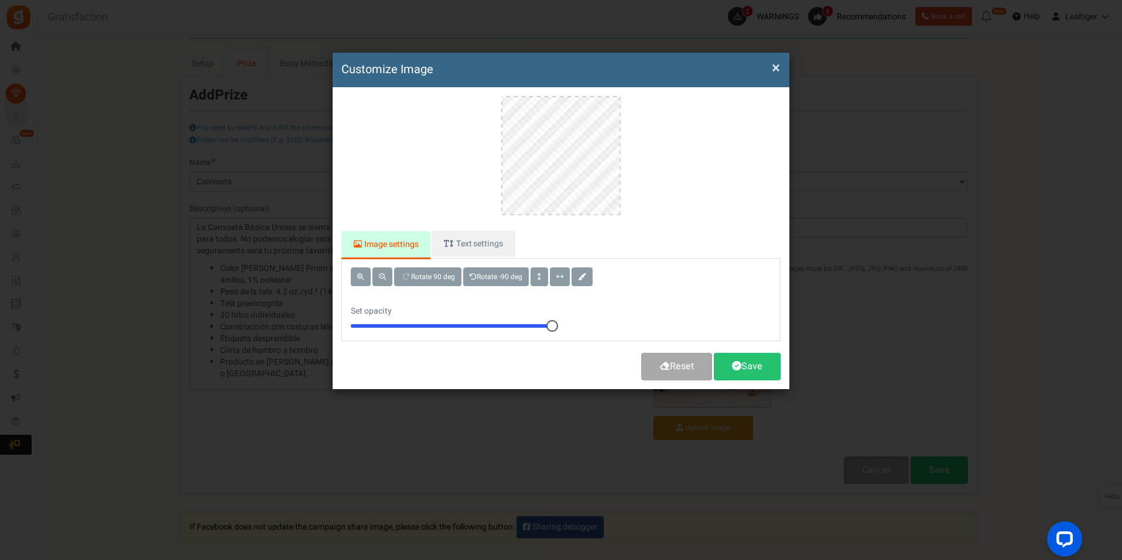
scroll to position [0, 0]
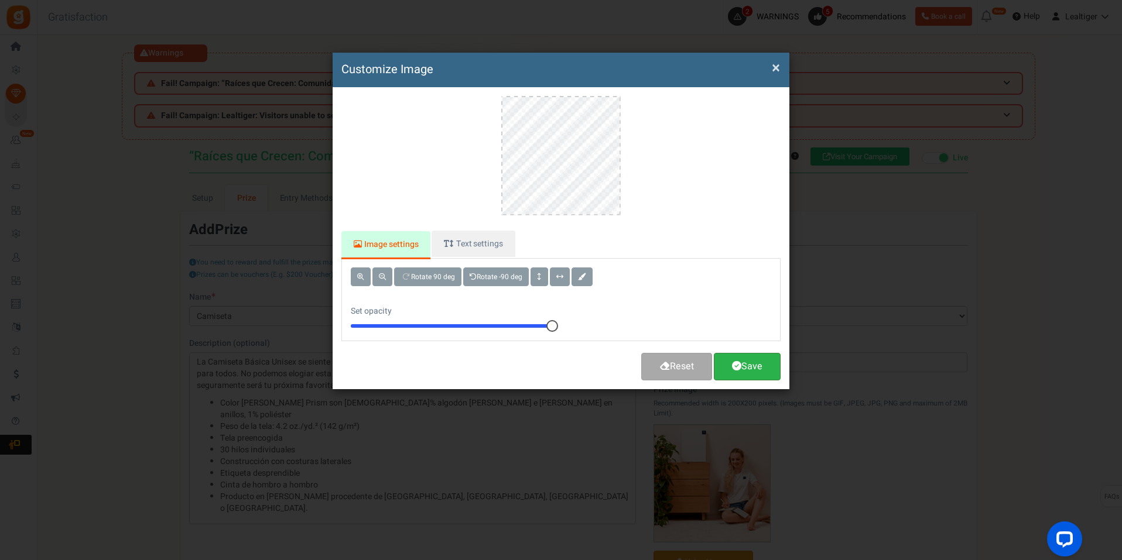
click at [743, 366] on link "Save" at bounding box center [747, 367] width 67 height 28
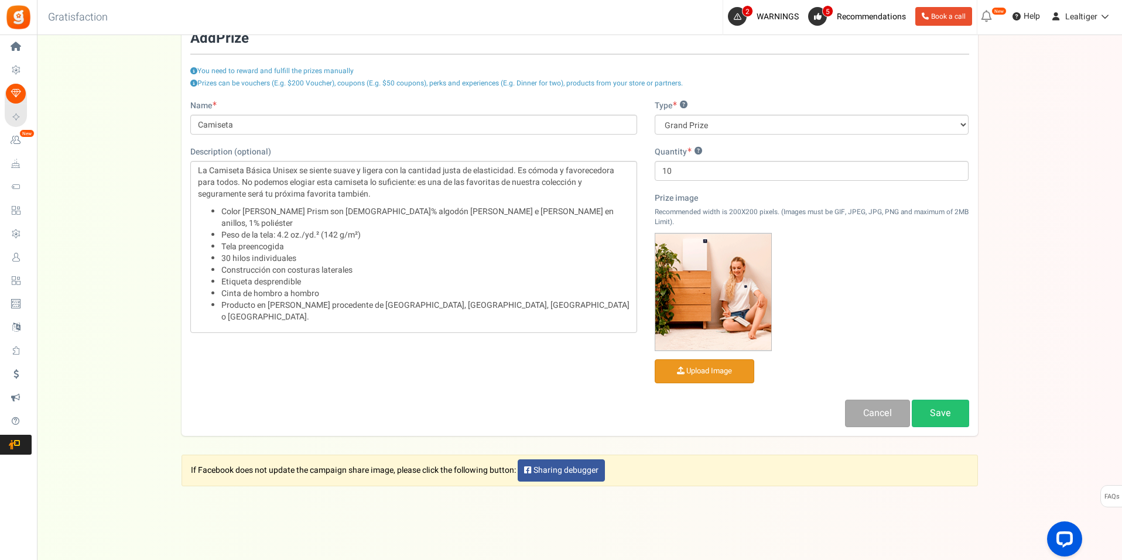
scroll to position [200, 0]
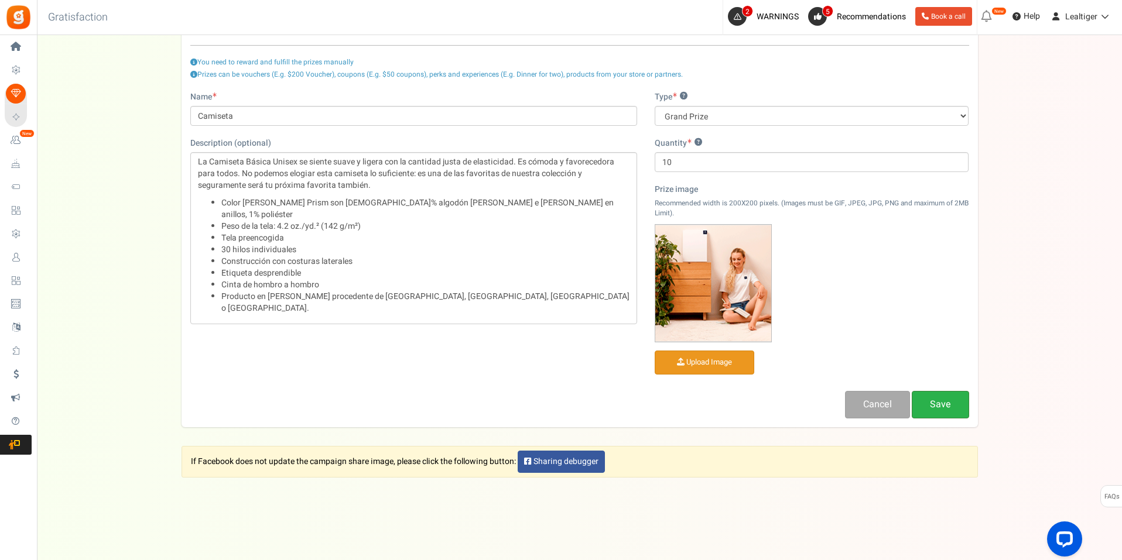
click at [943, 395] on link "Save" at bounding box center [939, 405] width 57 height 28
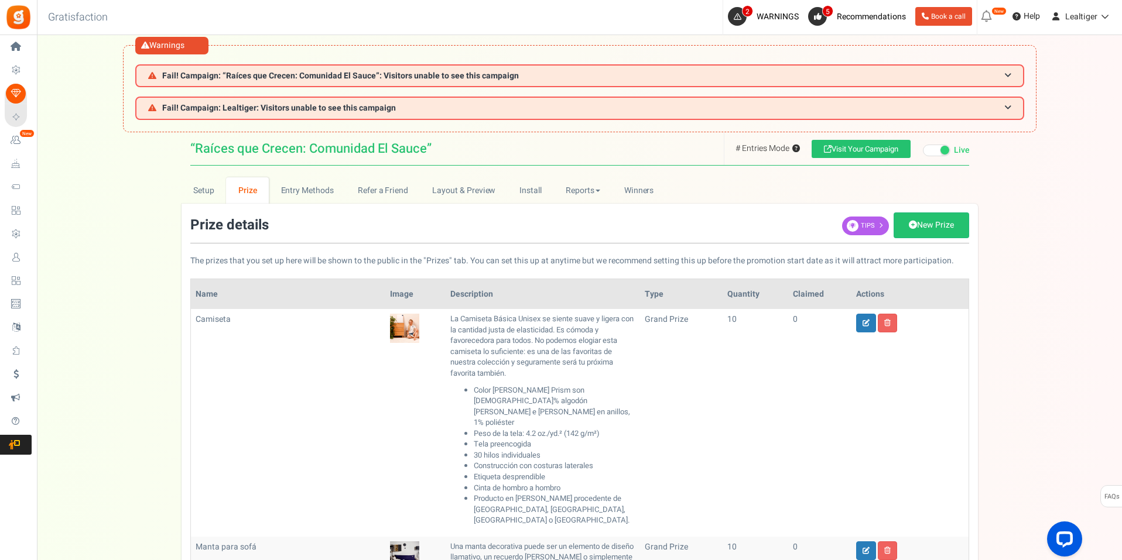
scroll to position [0, 0]
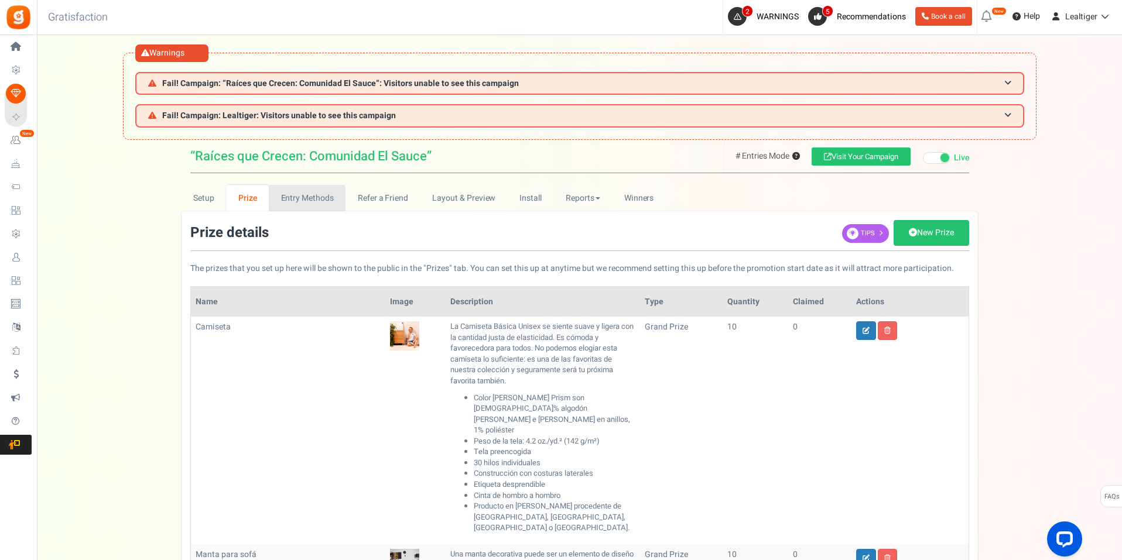
click at [292, 198] on link "Entry Methods" at bounding box center [307, 198] width 77 height 26
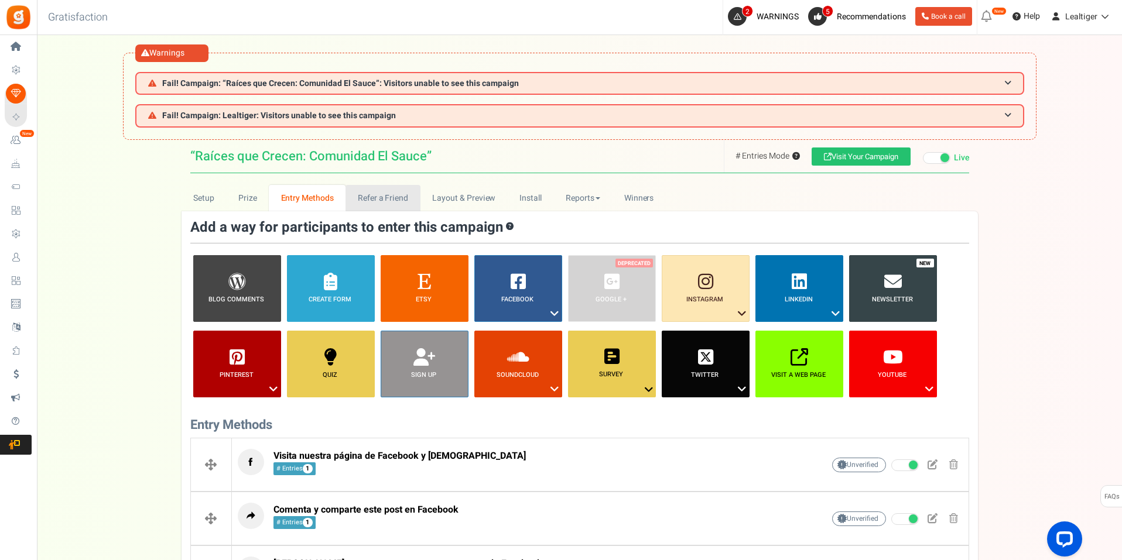
click at [379, 197] on link "Refer a Friend" at bounding box center [382, 198] width 74 height 26
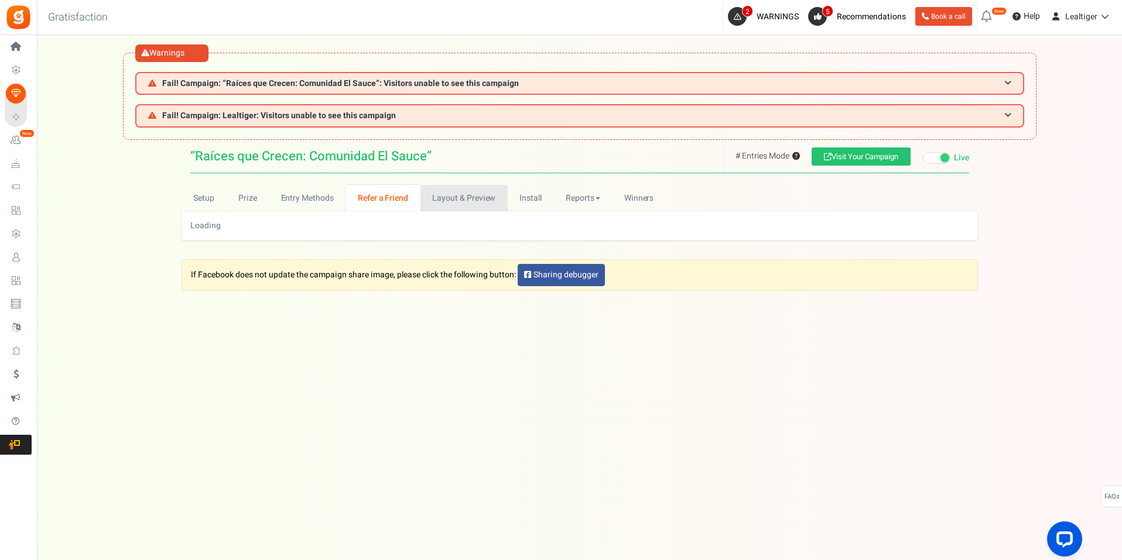
click at [465, 196] on link "Layout & Preview" at bounding box center [463, 198] width 87 height 26
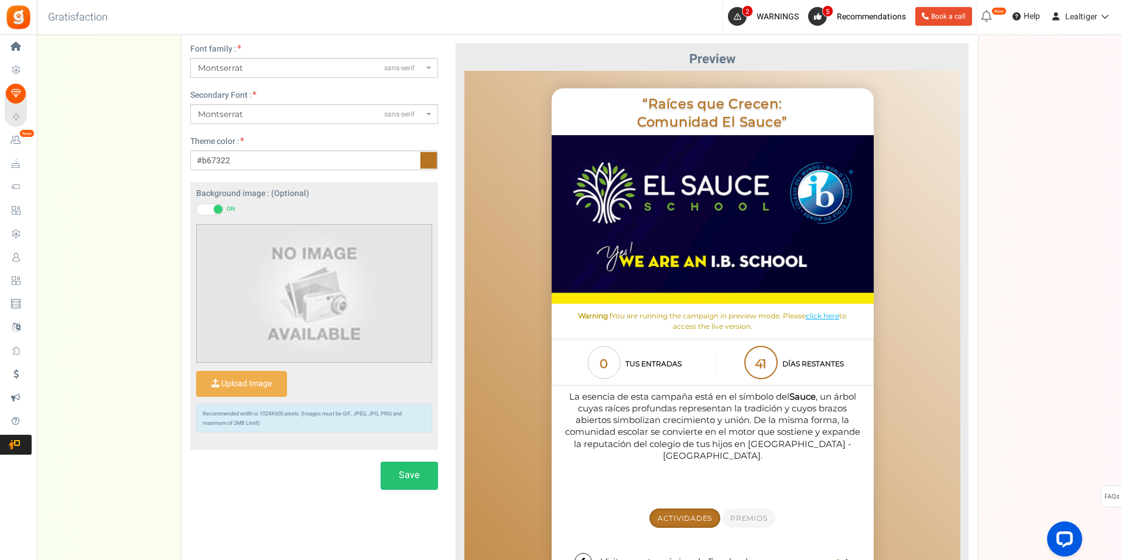
scroll to position [234, 0]
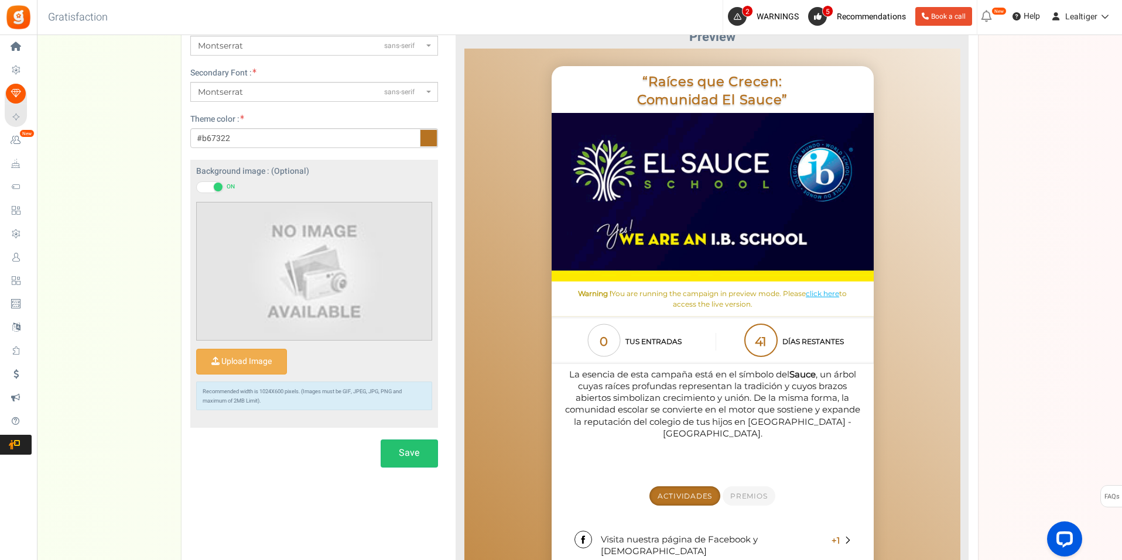
click at [427, 136] on icon at bounding box center [429, 138] width 18 height 18
click at [427, 136] on input "#b67322" at bounding box center [314, 138] width 248 height 20
click at [291, 138] on input "#b67322" at bounding box center [314, 138] width 248 height 20
click at [285, 136] on input "#b67322" at bounding box center [314, 138] width 248 height 20
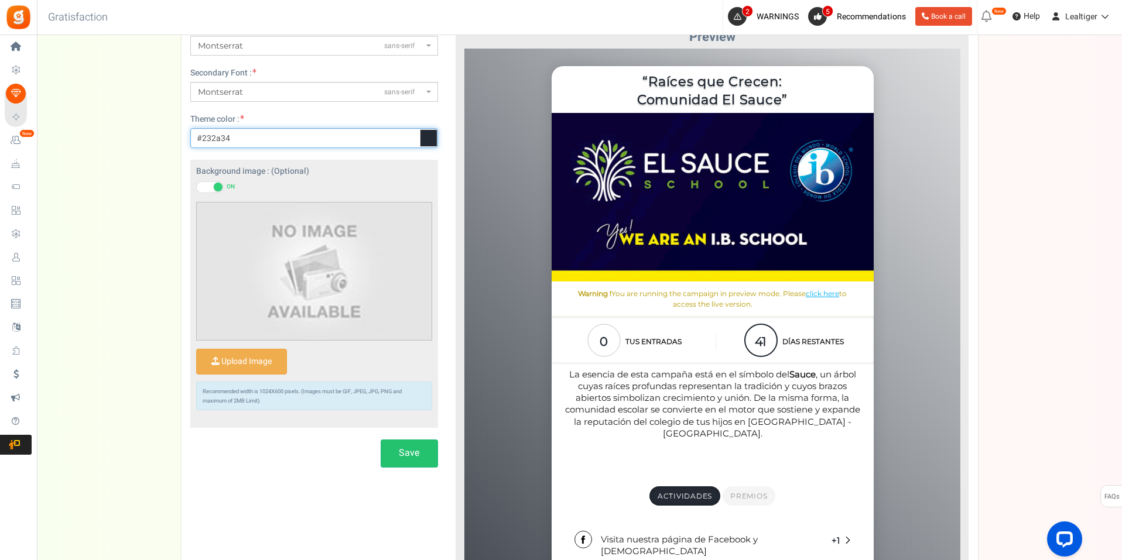
type input "#232a34"
click at [202, 189] on span at bounding box center [210, 187] width 28 height 12
click at [196, 189] on input "ON OFF" at bounding box center [196, 188] width 0 height 8
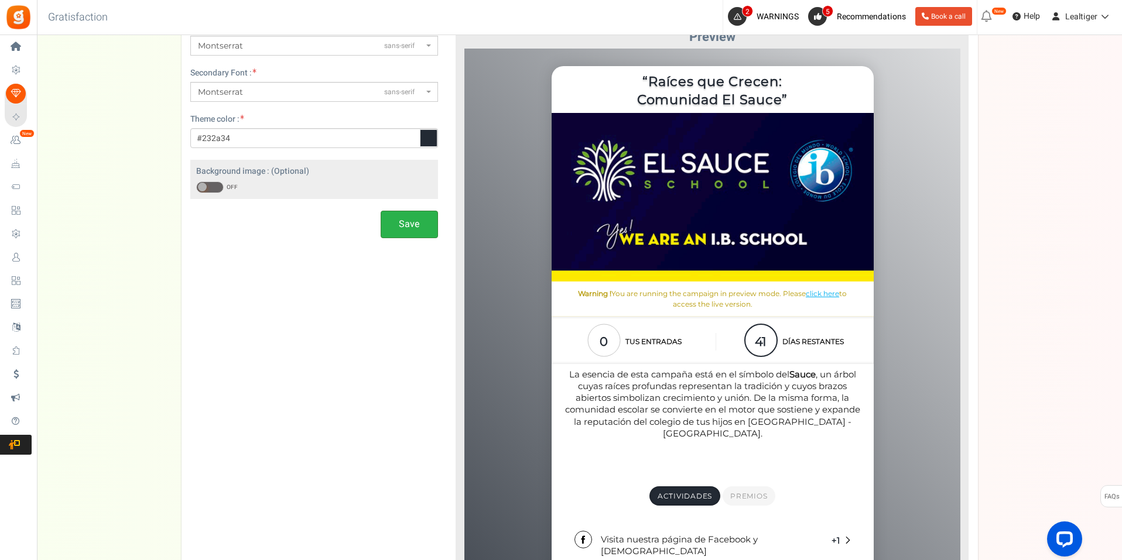
click at [407, 224] on button "Save" at bounding box center [408, 225] width 57 height 28
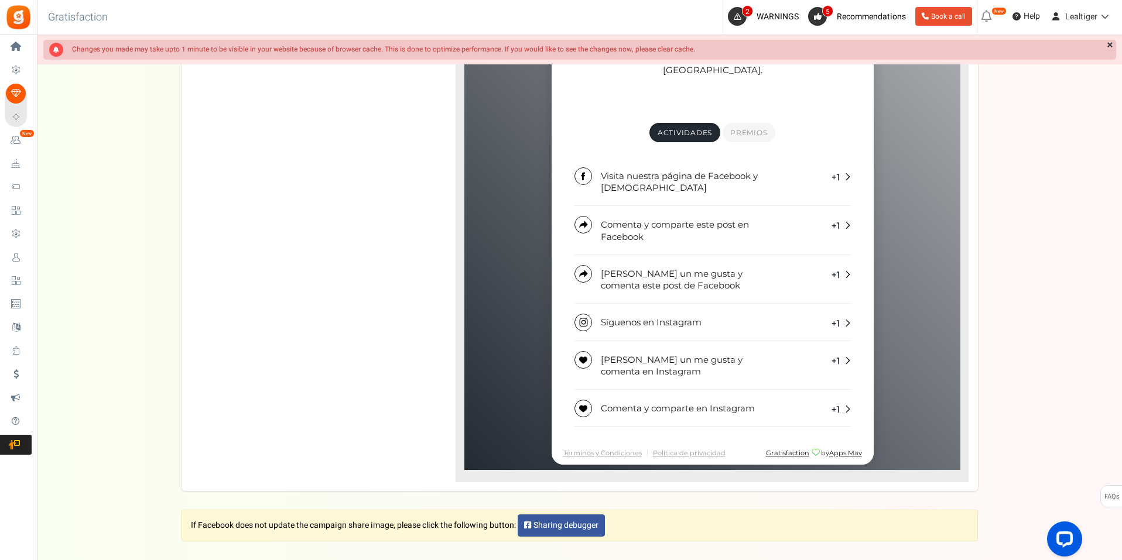
scroll to position [603, 0]
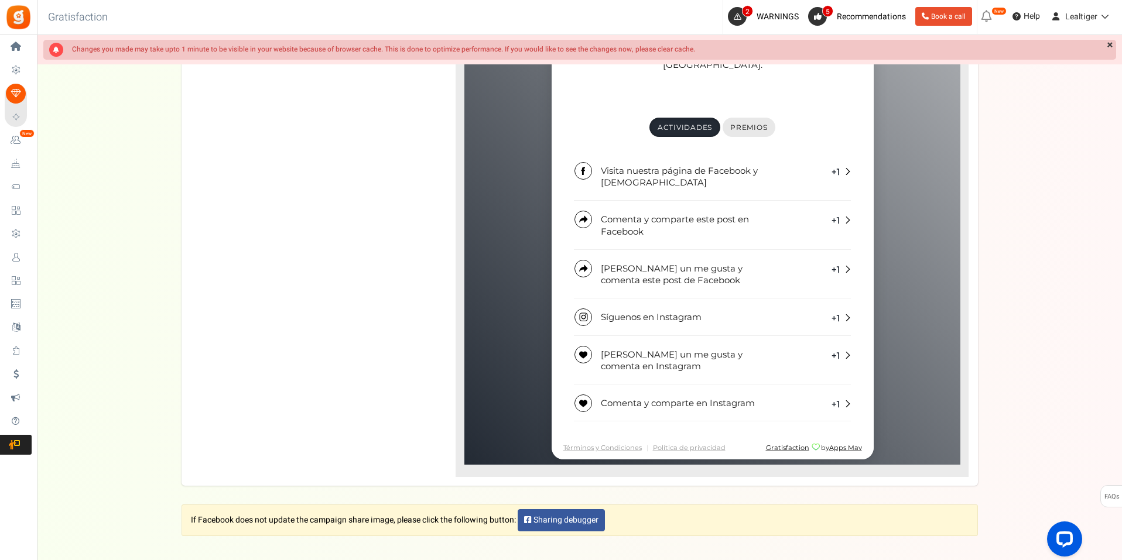
click at [739, 124] on span "Premios" at bounding box center [747, 128] width 37 height 9
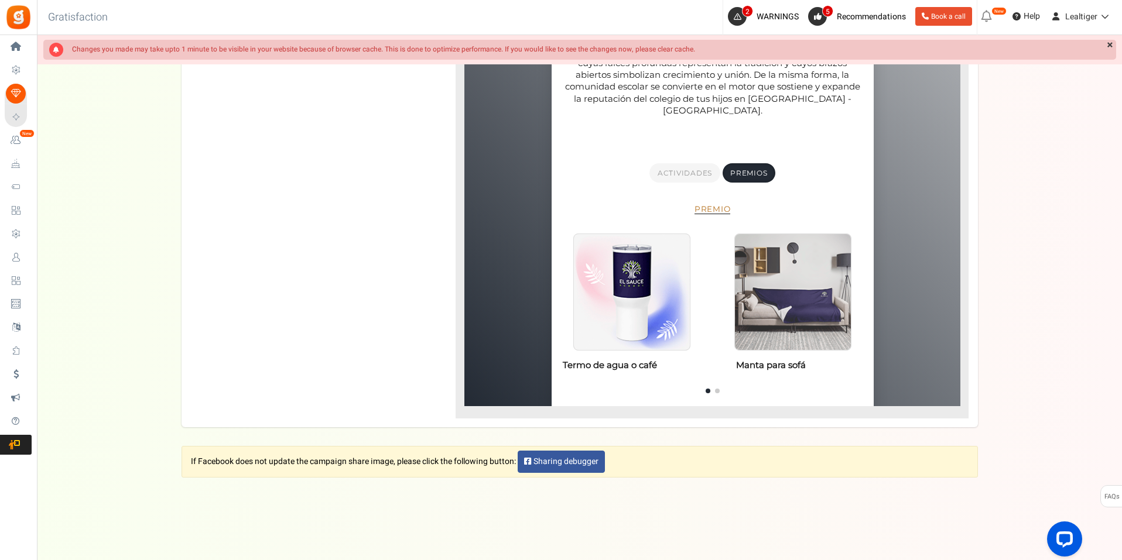
scroll to position [557, 0]
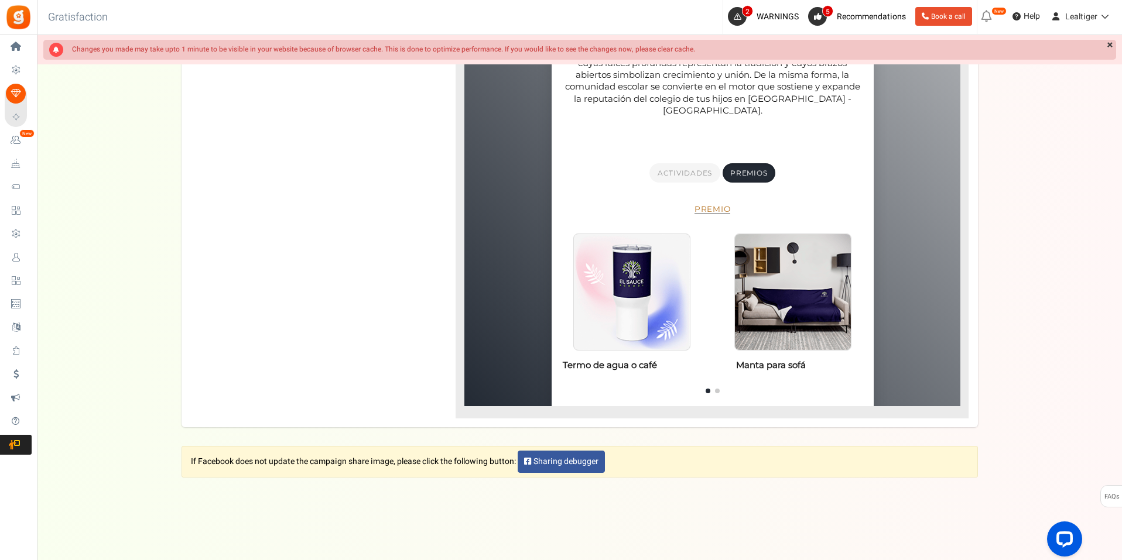
click at [716, 376] on div at bounding box center [712, 387] width 322 height 23
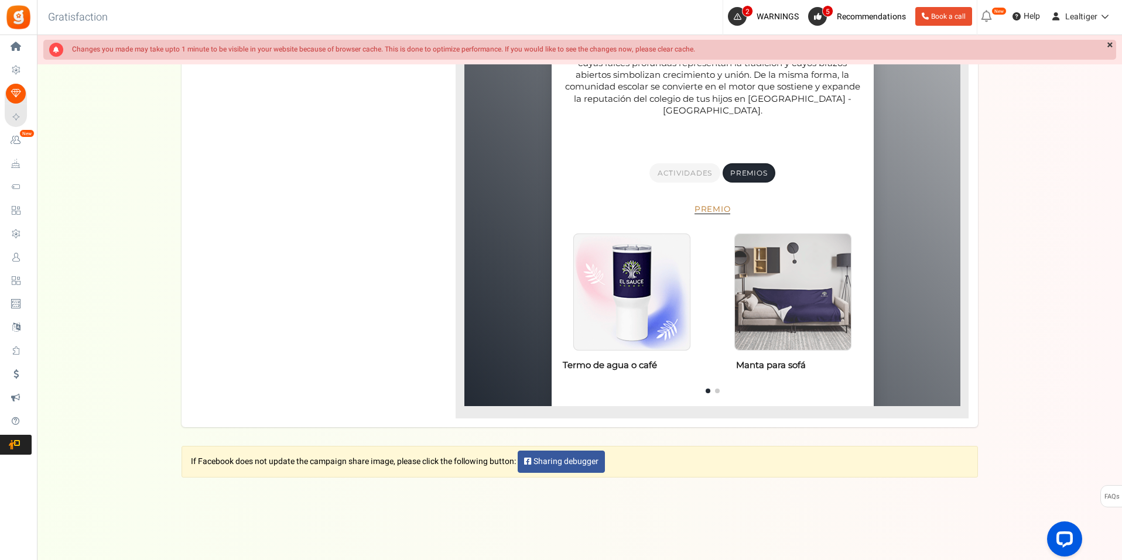
click at [759, 304] on img at bounding box center [792, 293] width 116 height 116
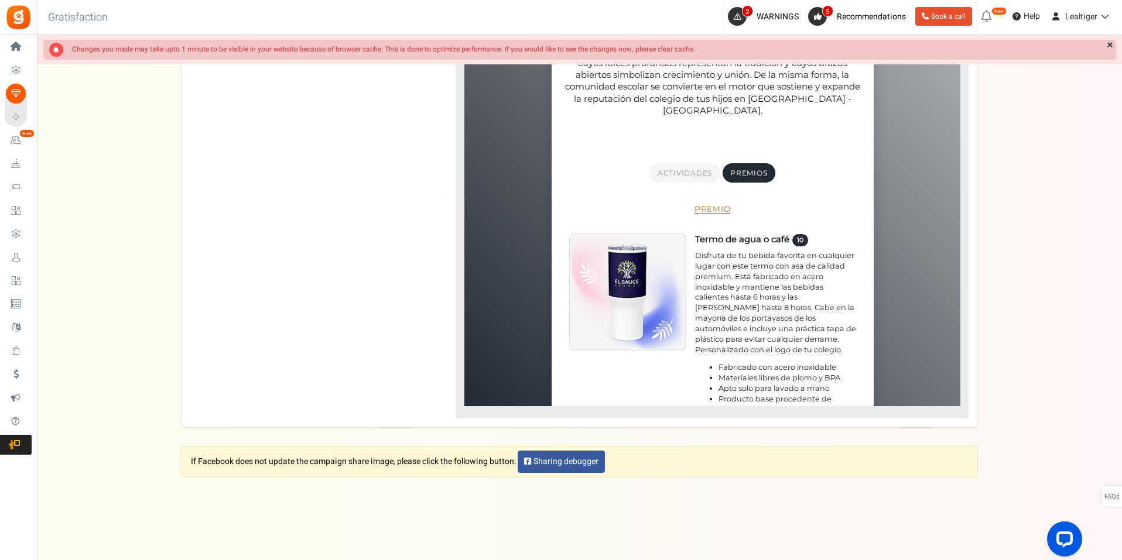
scroll to position [570, 0]
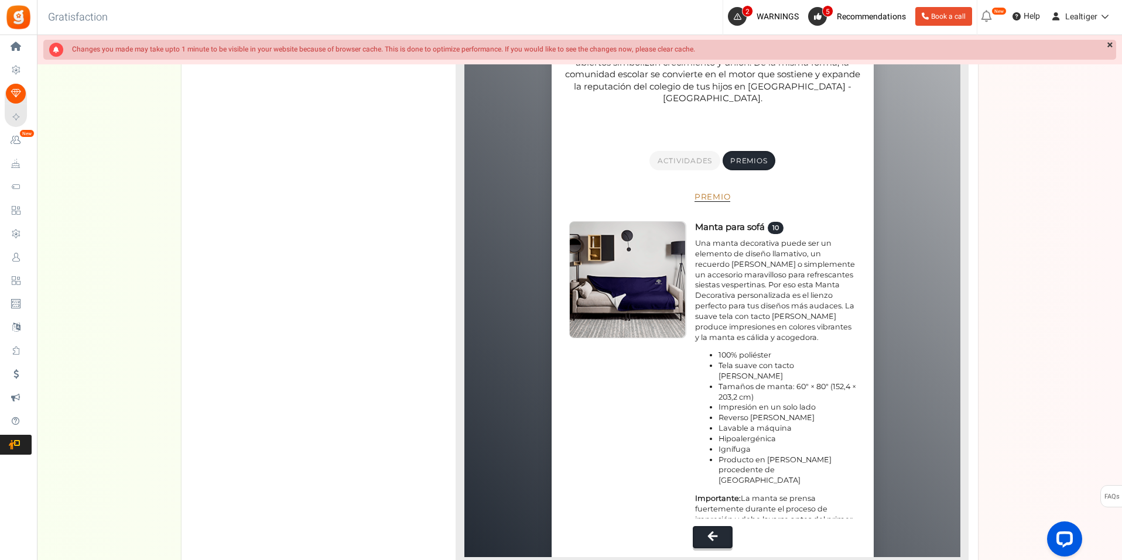
click at [718, 527] on button at bounding box center [712, 538] width 40 height 22
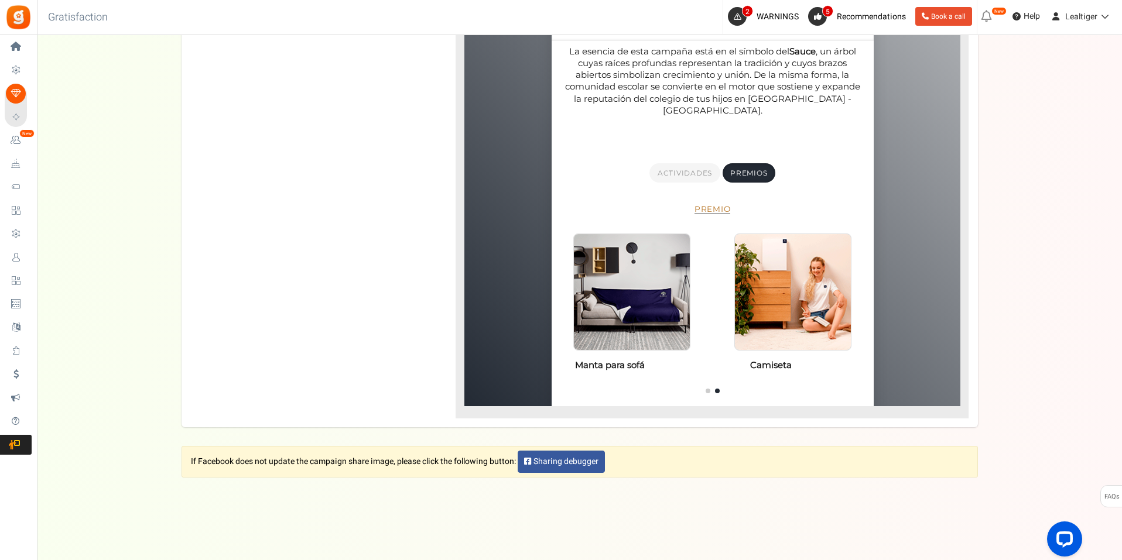
scroll to position [557, 0]
click at [688, 143] on section "0 Tus entradas 41 [PERSON_NAME] restantes 0 Tus entradas Tus entradas 0 Sauce" at bounding box center [712, 196] width 322 height 405
click at [680, 164] on link "Actividades" at bounding box center [684, 173] width 70 height 19
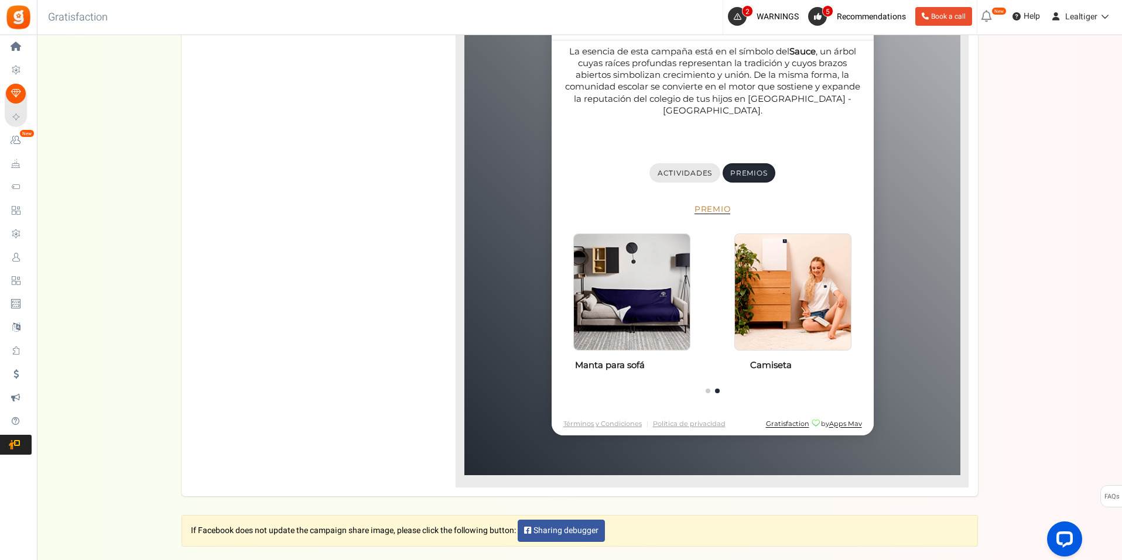
scroll to position [570, 0]
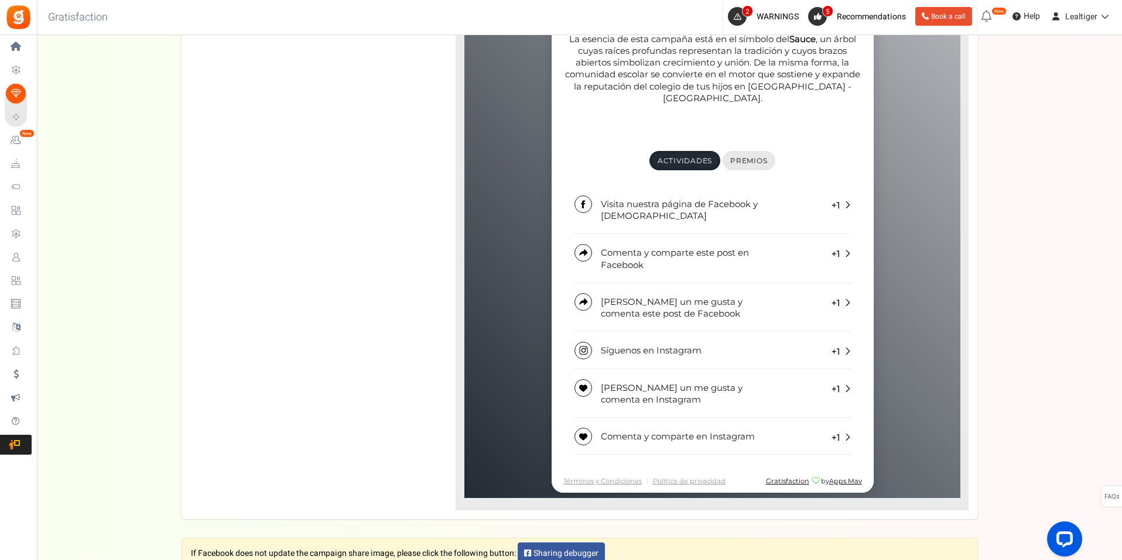
click at [736, 157] on span "Premios" at bounding box center [747, 161] width 37 height 9
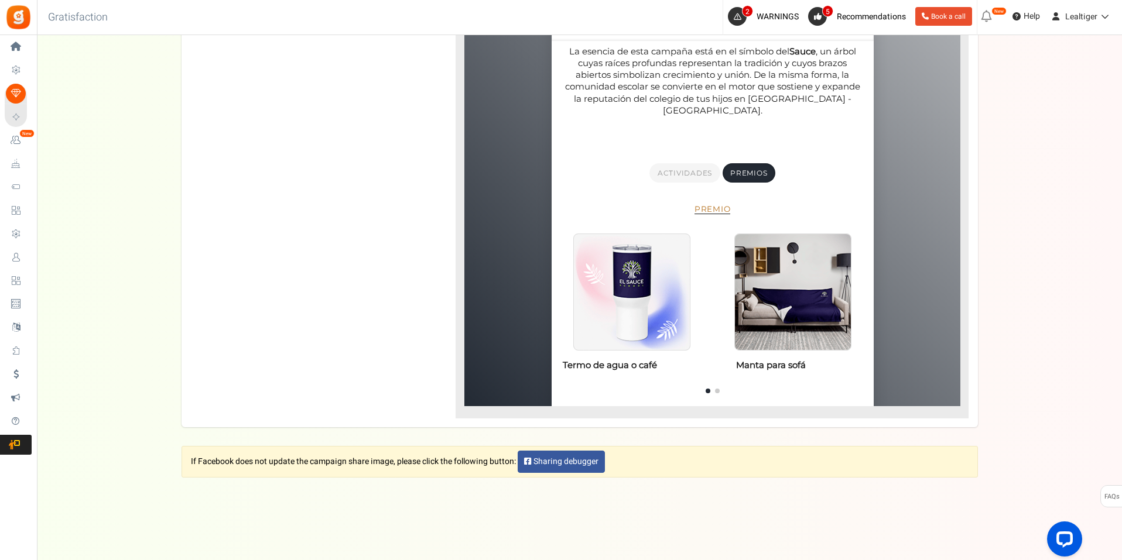
scroll to position [557, 0]
click at [691, 162] on nav "Actividades Premios" at bounding box center [711, 173] width 348 height 23
click at [683, 169] on span "Actividades" at bounding box center [684, 173] width 54 height 9
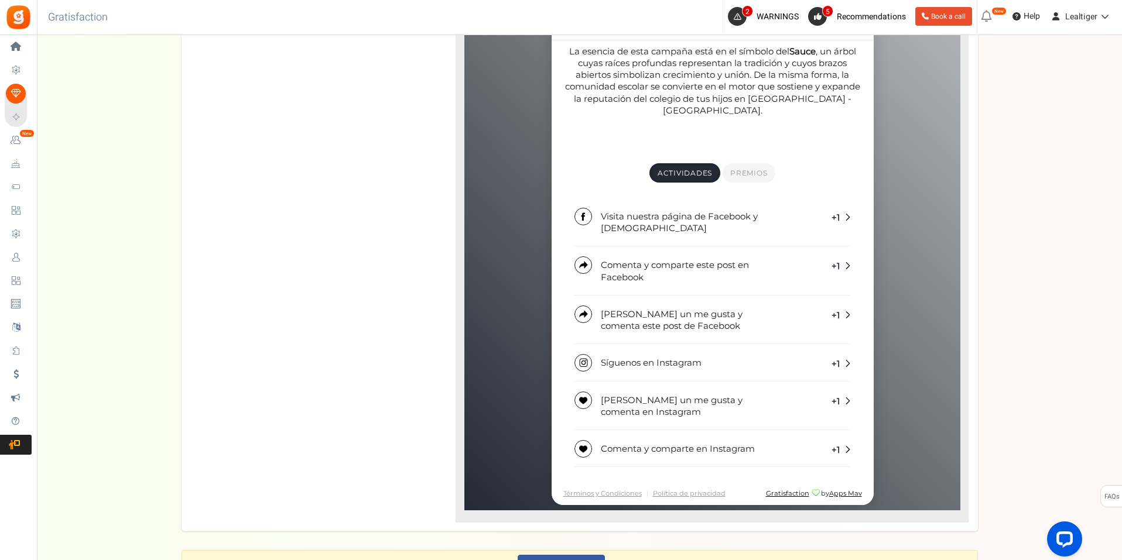
scroll to position [569, 0]
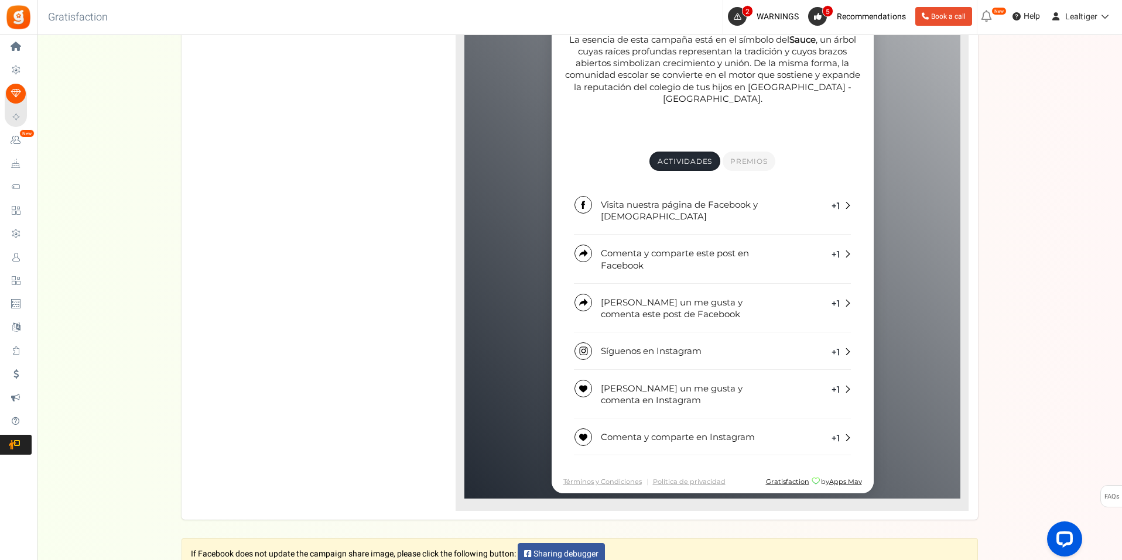
click at [321, 245] on div "Font family : ABeeZeesans-serif [PERSON_NAME] Displaydisplay AR One Sanssans-se…" at bounding box center [579, 81] width 796 height 860
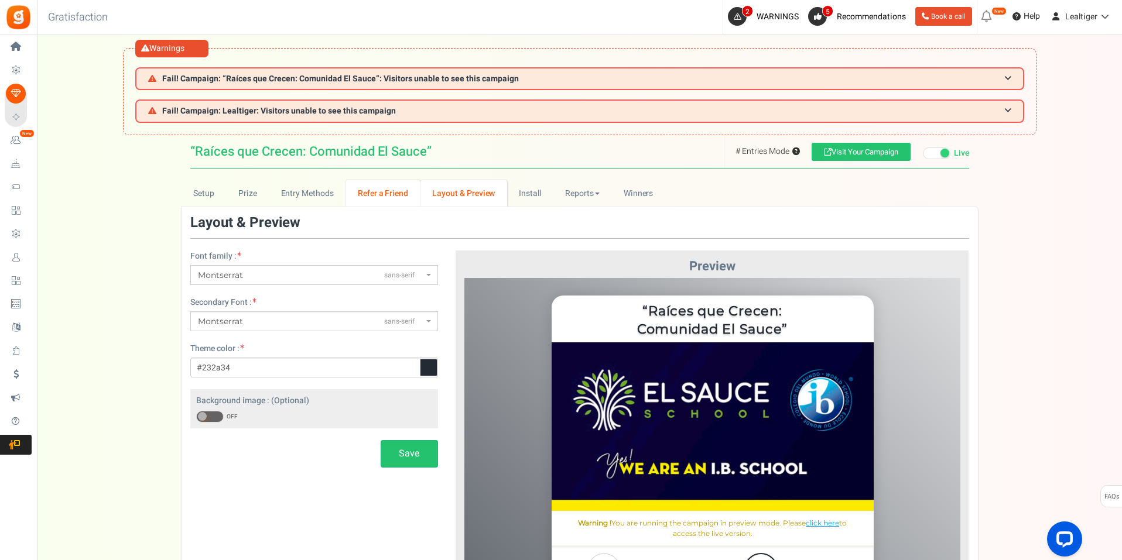
scroll to position [0, 0]
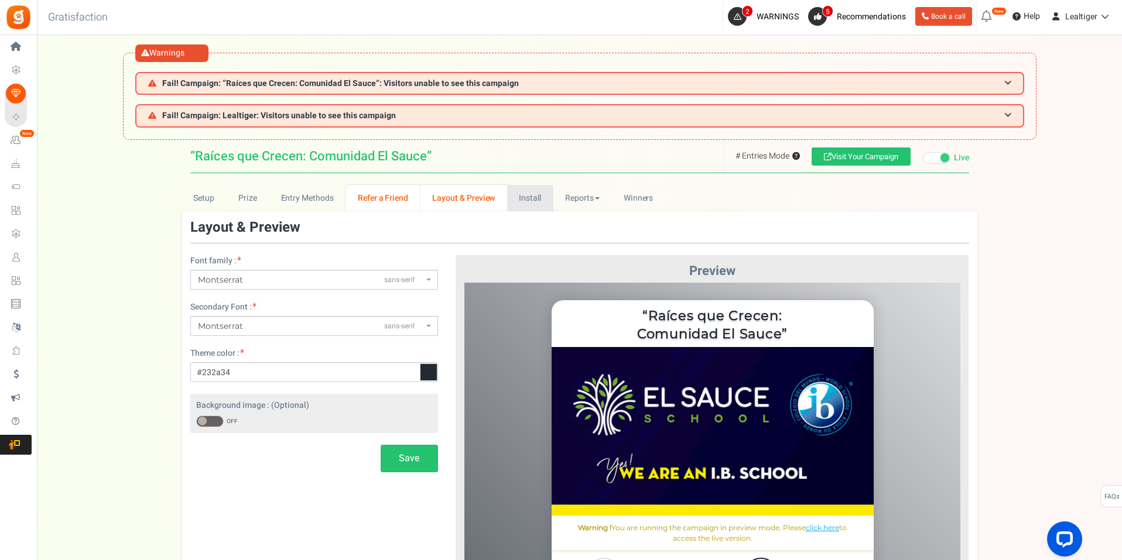
click at [520, 197] on link "Install" at bounding box center [530, 198] width 46 height 26
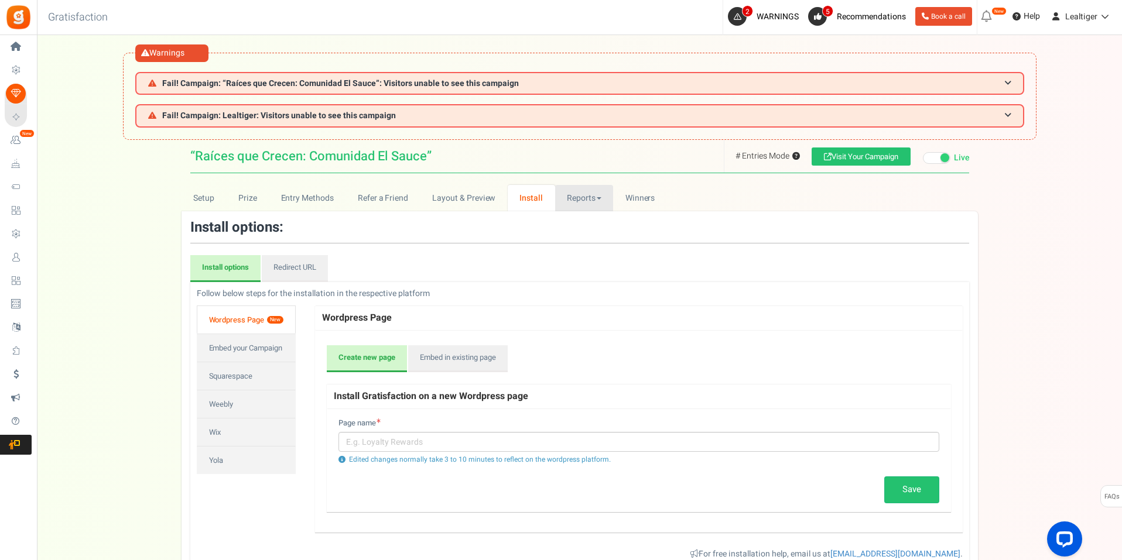
click at [572, 196] on link "Reports" at bounding box center [584, 198] width 59 height 26
click at [640, 196] on span "Winners" at bounding box center [640, 198] width 30 height 12
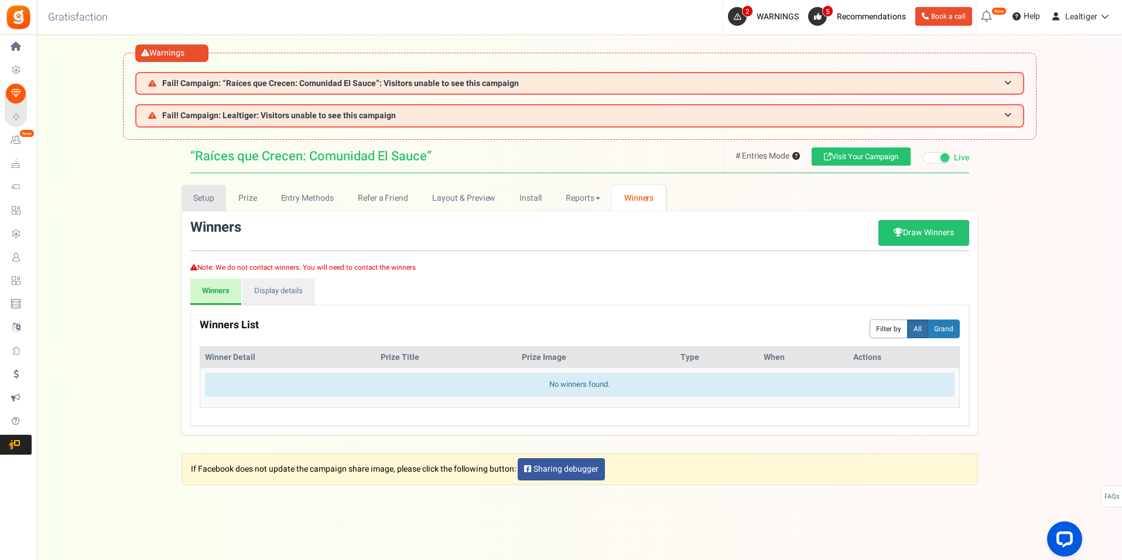
click at [203, 195] on link "Setup" at bounding box center [203, 198] width 45 height 26
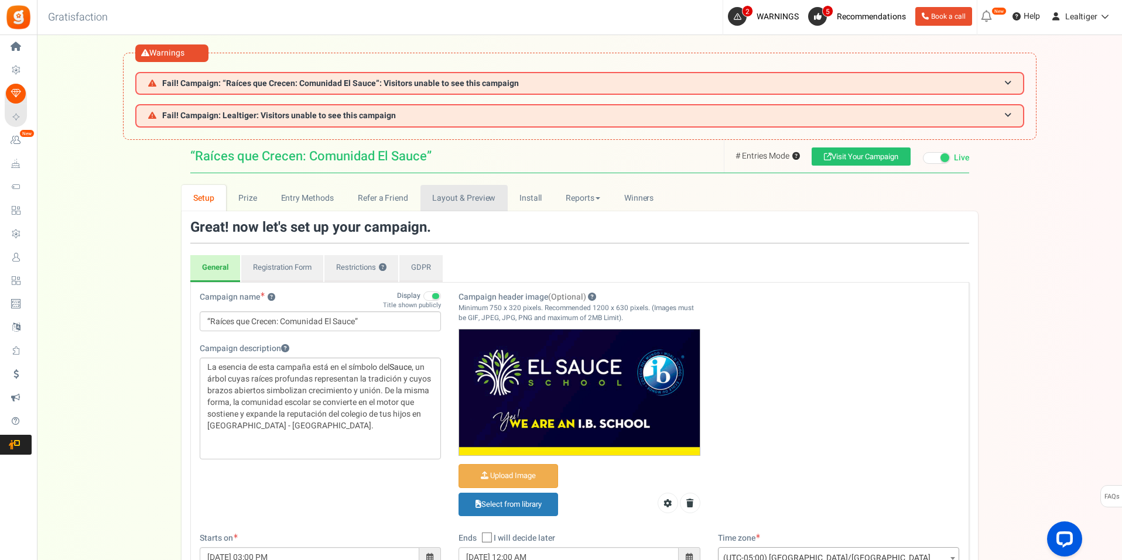
click at [473, 198] on link "Layout & Preview" at bounding box center [463, 198] width 87 height 26
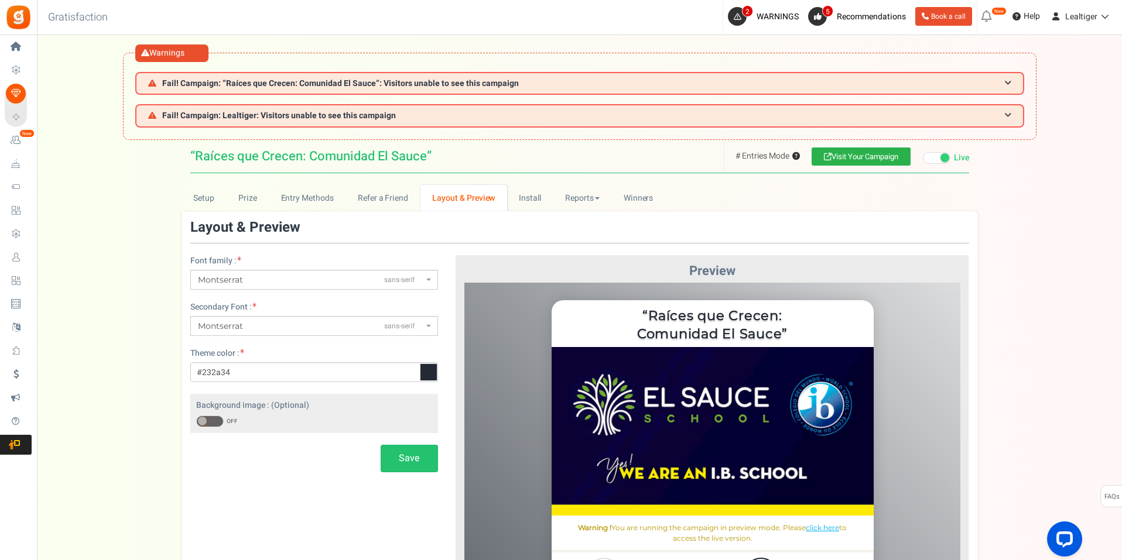
click at [862, 151] on link "Visit Your Campaign" at bounding box center [860, 157] width 99 height 18
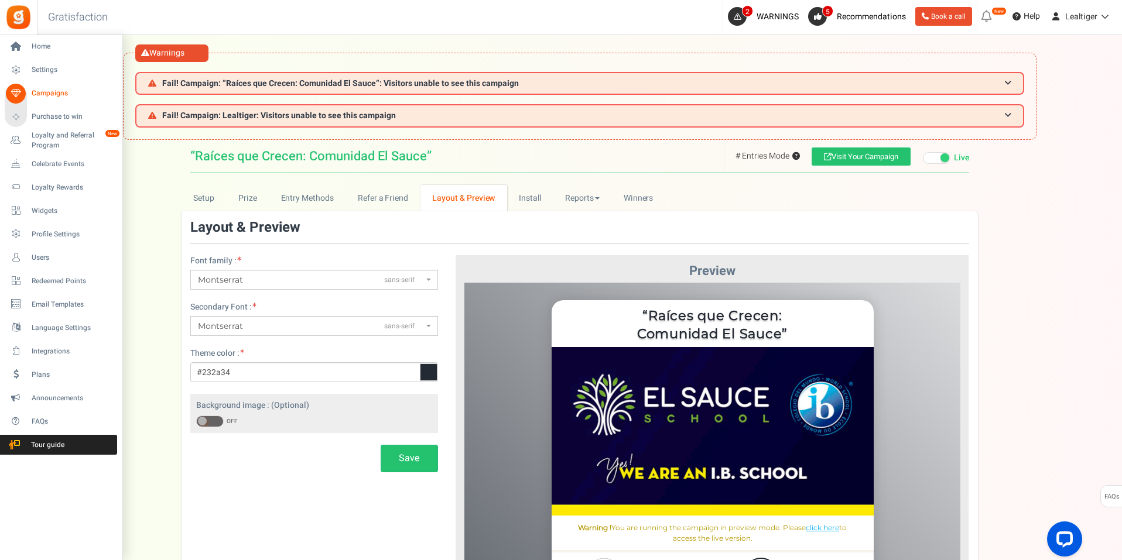
click at [40, 93] on span "Campaigns" at bounding box center [73, 93] width 82 height 10
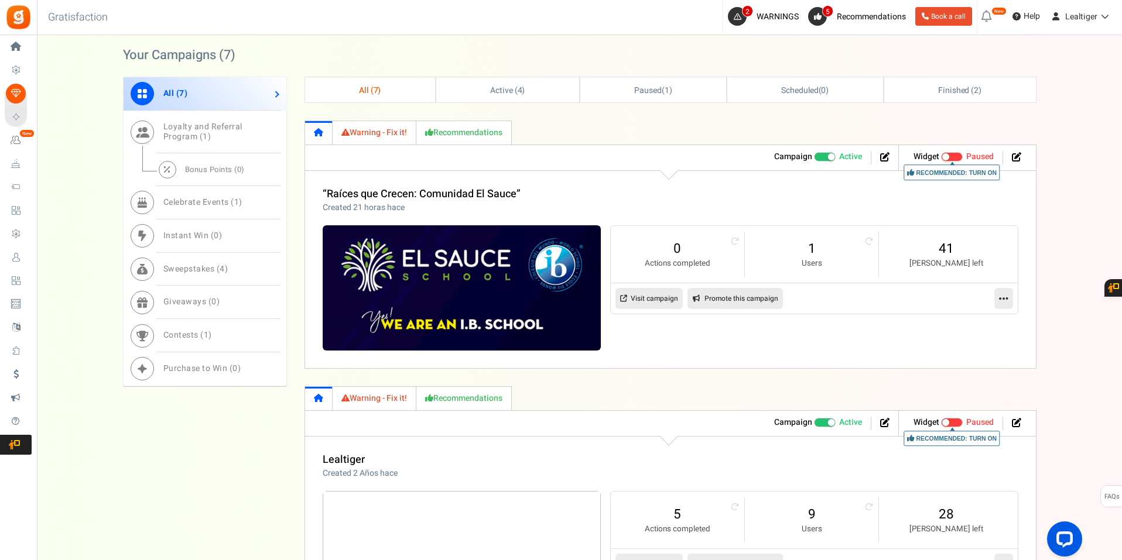
scroll to position [644, 0]
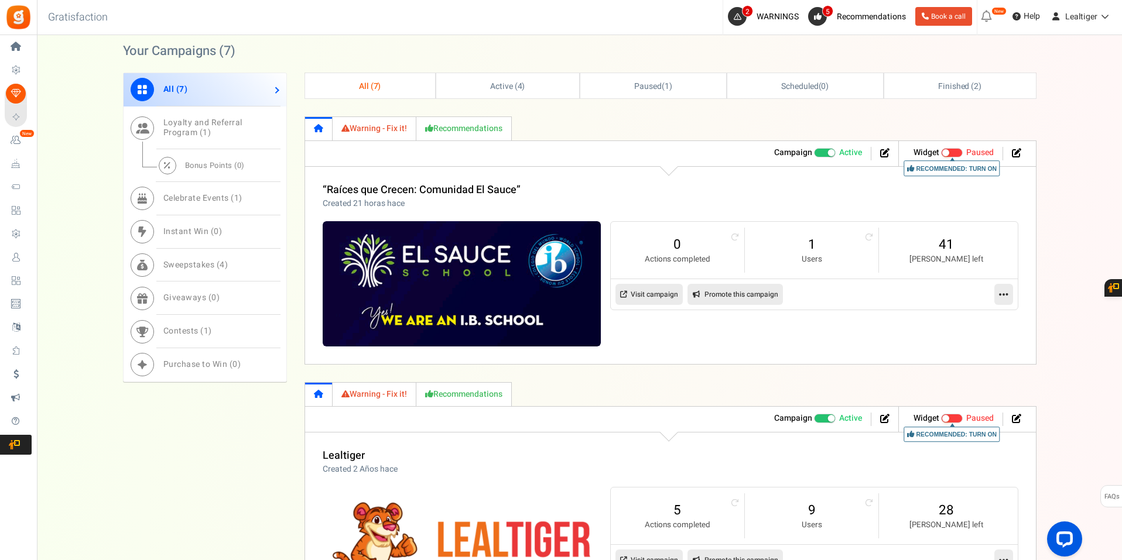
click at [708, 292] on link "Promote this campaign" at bounding box center [734, 294] width 95 height 21
type input "[URL][DOMAIN_NAME]"
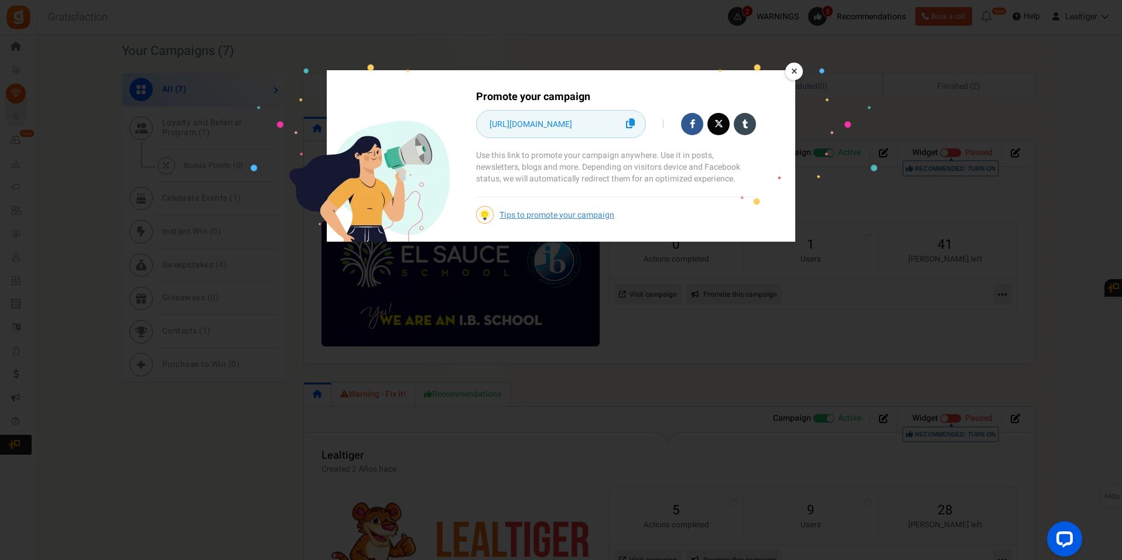
click at [708, 292] on body "Install now Back to Home Back to program setup Home Settings Campaigns Purchase…" at bounding box center [561, 413] width 1122 height 2115
click at [625, 124] on link at bounding box center [630, 123] width 18 height 23
click at [791, 71] on link "×" at bounding box center [794, 72] width 18 height 18
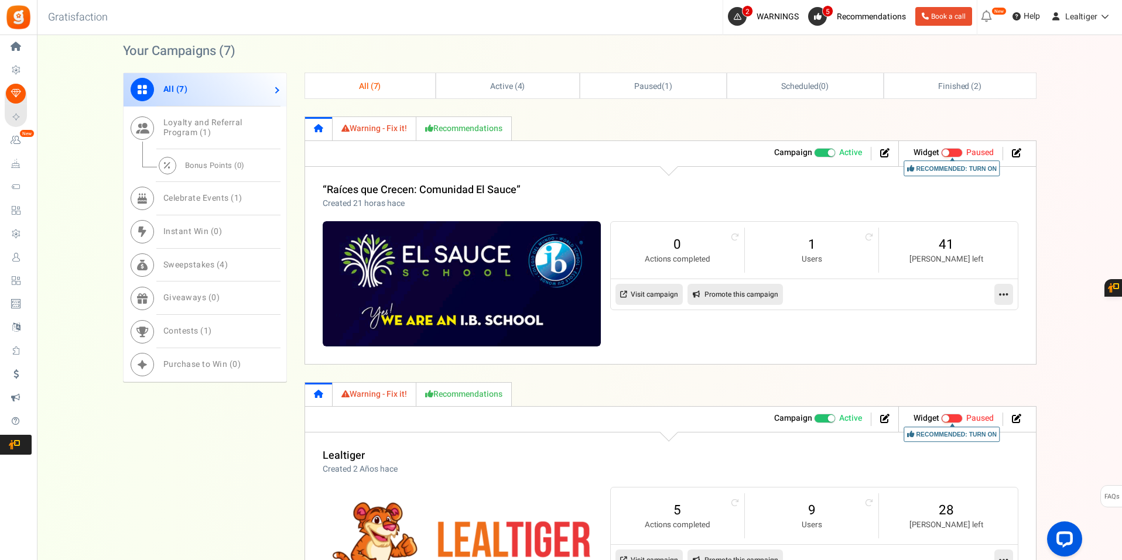
click at [1005, 293] on icon at bounding box center [1003, 294] width 9 height 11
click at [963, 320] on link "Edit" at bounding box center [966, 323] width 87 height 22
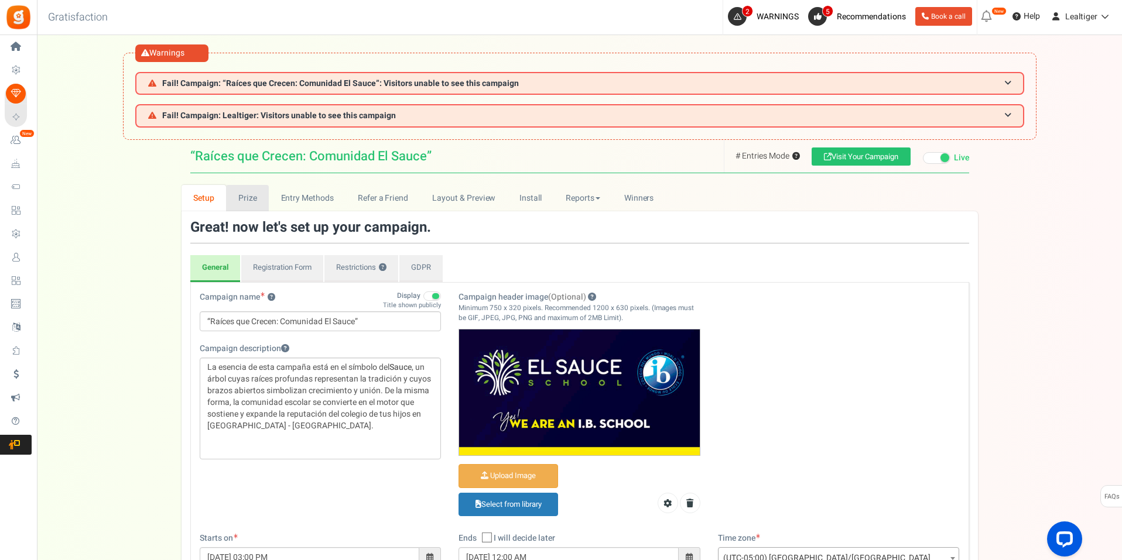
click at [247, 196] on link "Prize" at bounding box center [247, 198] width 43 height 26
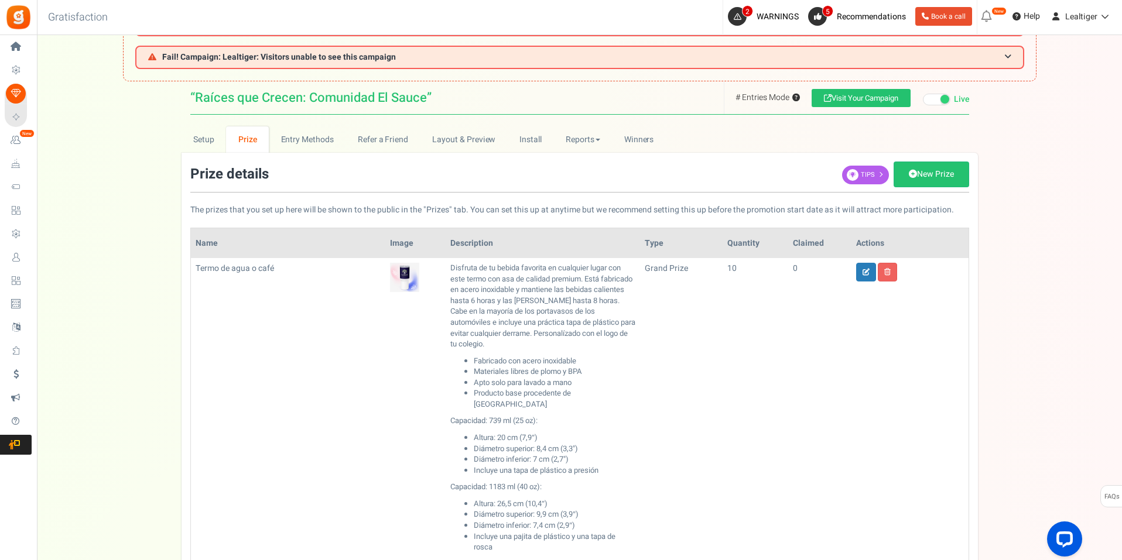
scroll to position [351, 0]
